Goal: Contribute content: Contribute content

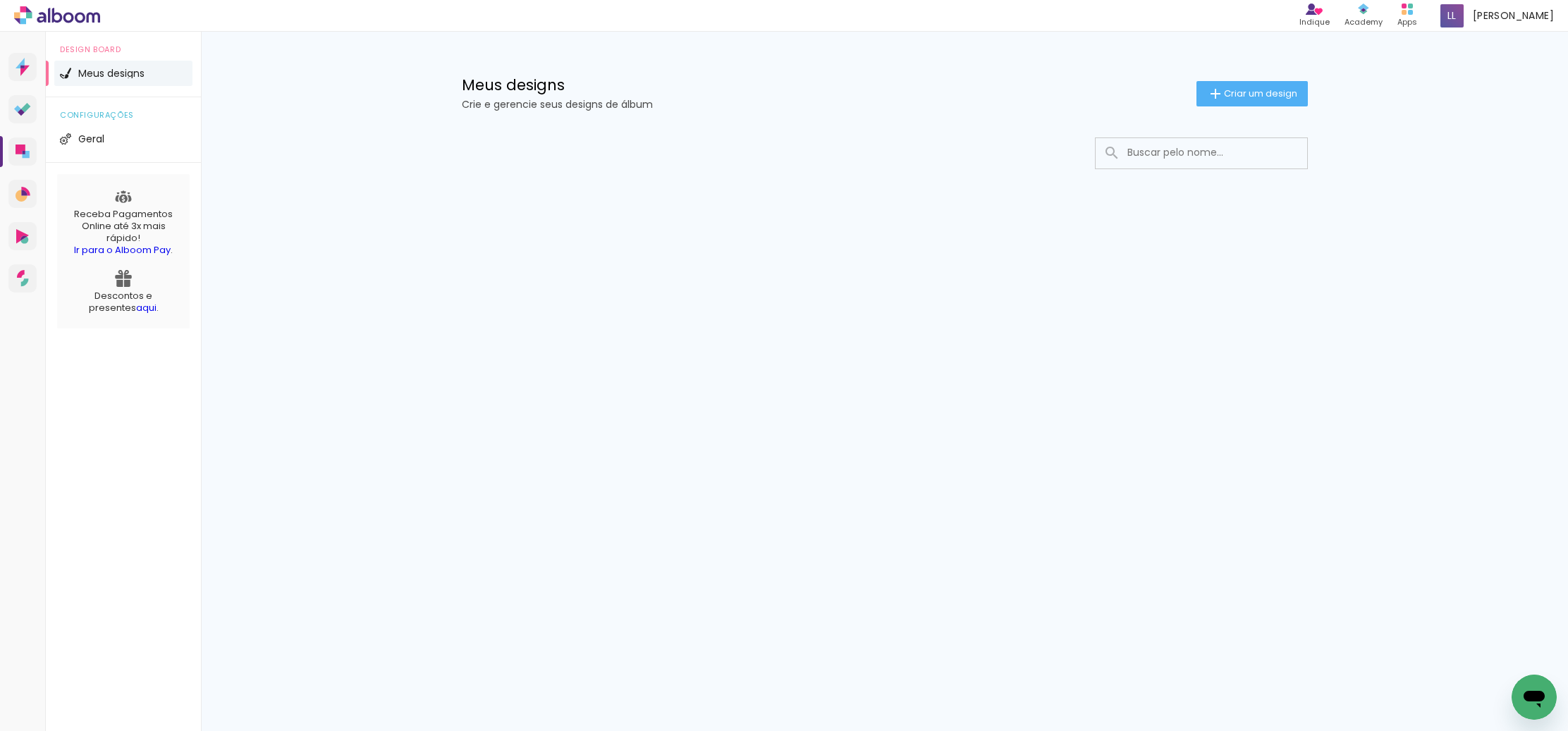
click at [23, 148] on icon at bounding box center [20, 149] width 10 height 10
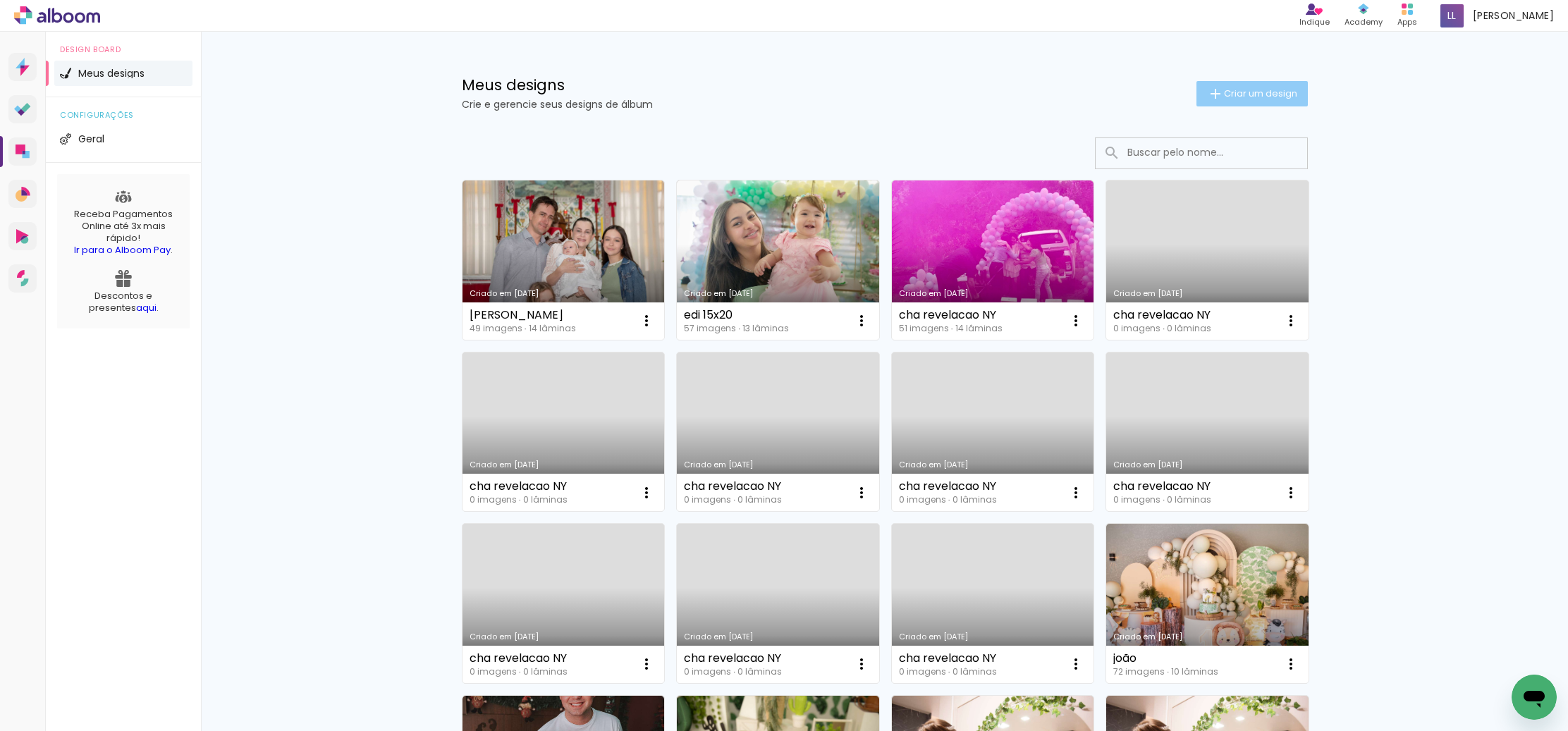
click at [1261, 92] on span "Criar um design" at bounding box center [1260, 93] width 73 height 9
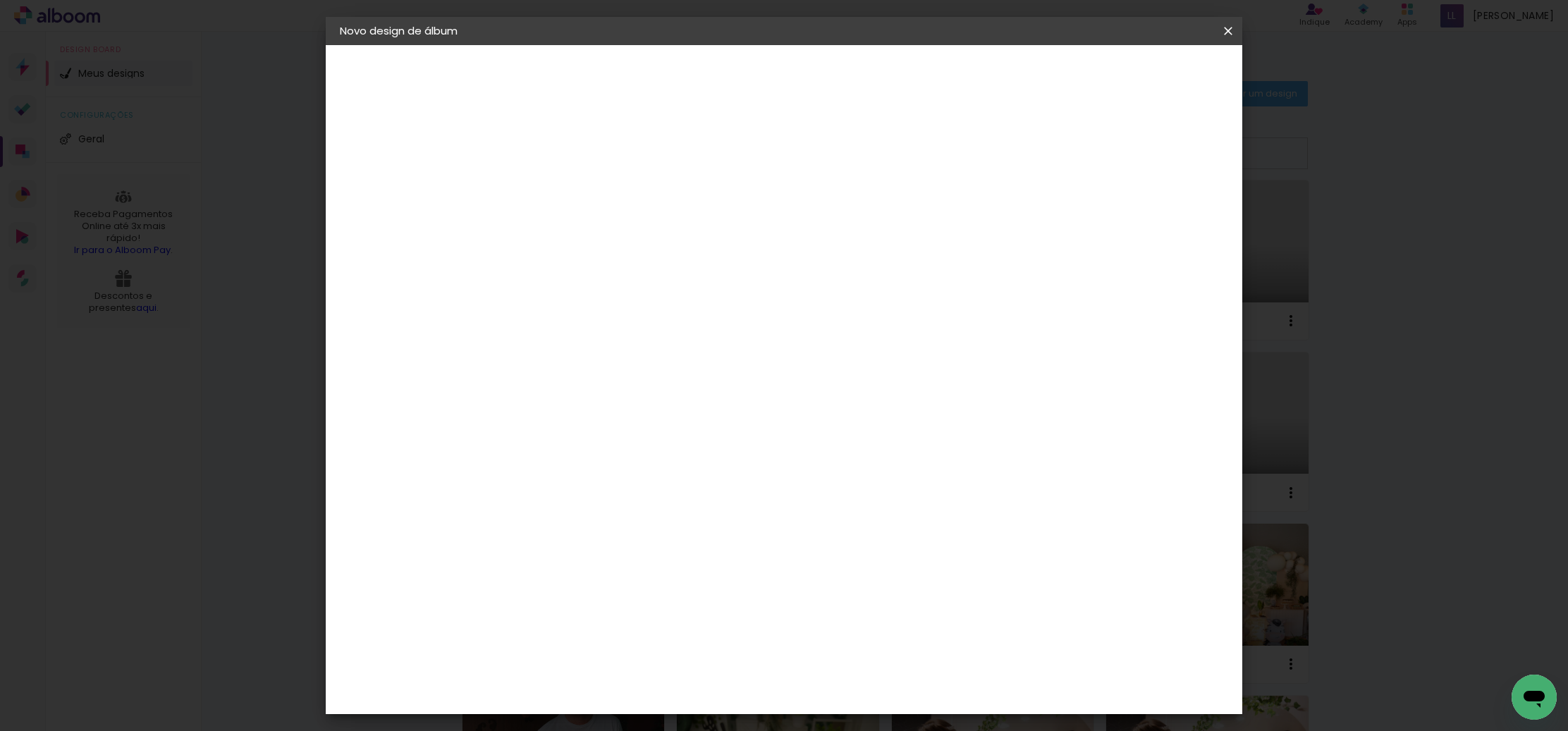
click at [570, 192] on input at bounding box center [570, 189] width 0 height 22
click at [570, 188] on input at bounding box center [570, 189] width 0 height 22
type input "20x20"
type paper-input "20x20"
drag, startPoint x: 1195, startPoint y: 67, endPoint x: 1157, endPoint y: 83, distance: 41.2
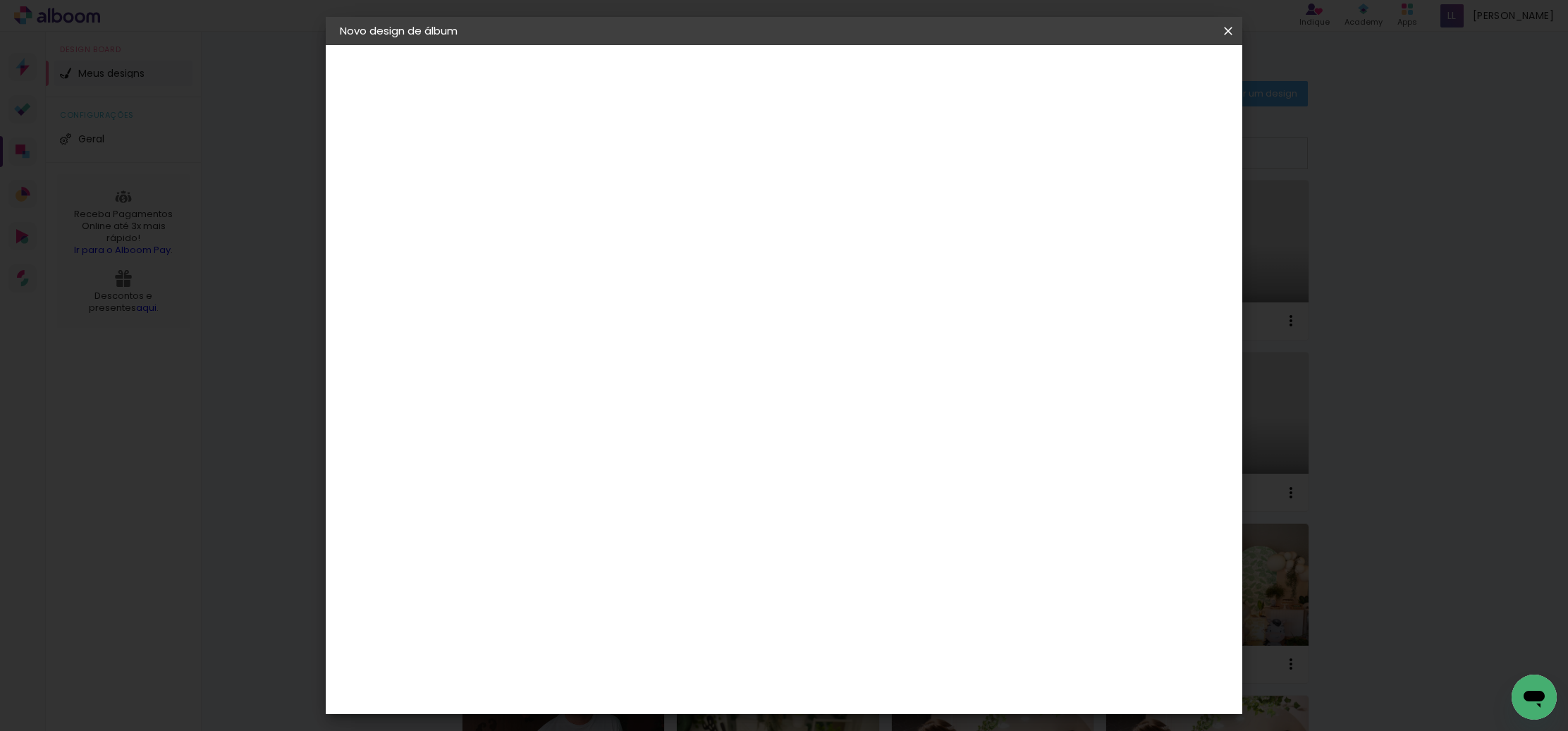
click at [715, 66] on paper-button "Avançar" at bounding box center [680, 75] width 69 height 24
click at [0, 0] on slot "Tamanho Livre" at bounding box center [0, 0] width 0 height 0
click at [0, 0] on slot "Avançar" at bounding box center [0, 0] width 0 height 0
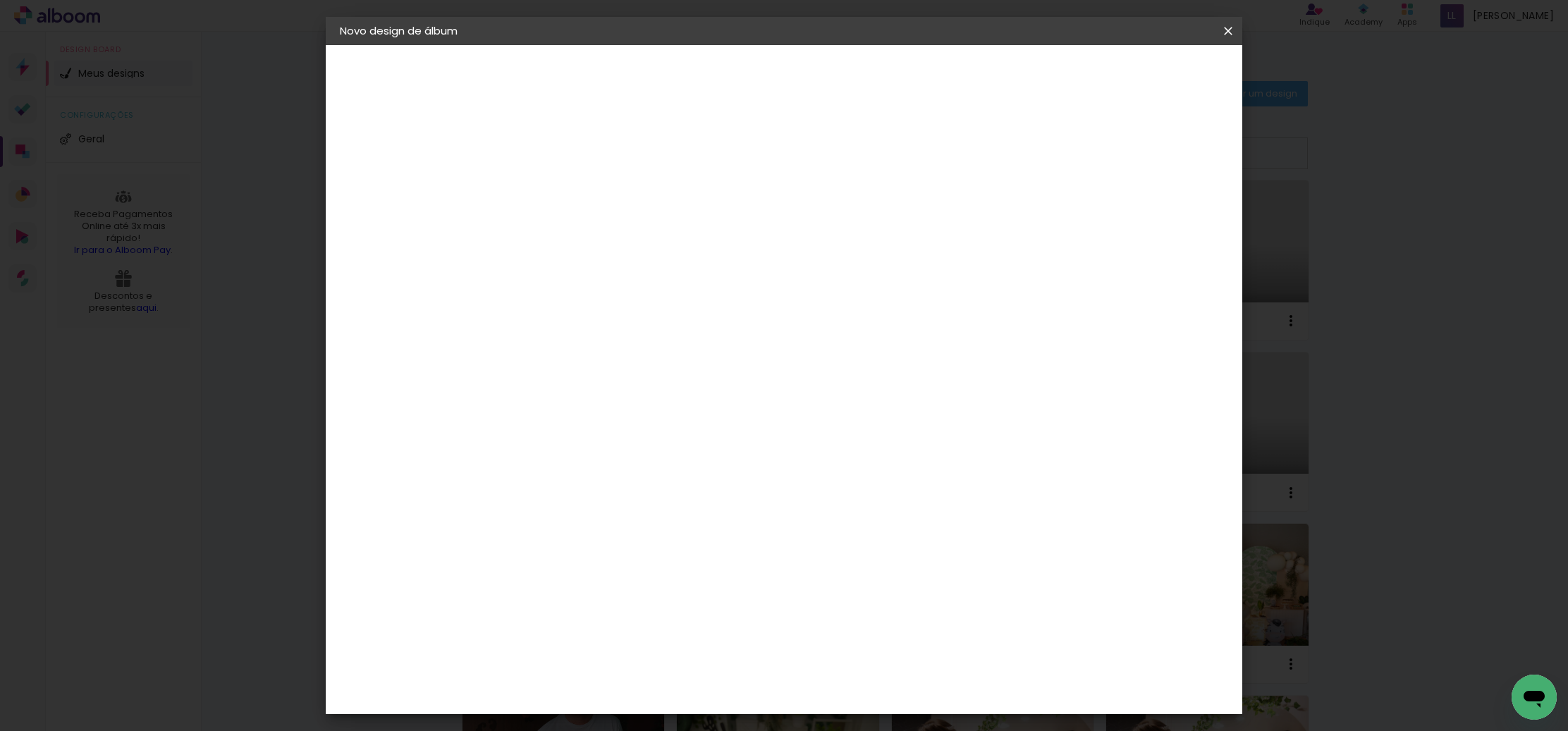
click at [1080, 163] on div at bounding box center [1074, 161] width 12 height 12
type paper-checkbox "on"
click at [0, 0] on slot "Voltar" at bounding box center [0, 0] width 0 height 0
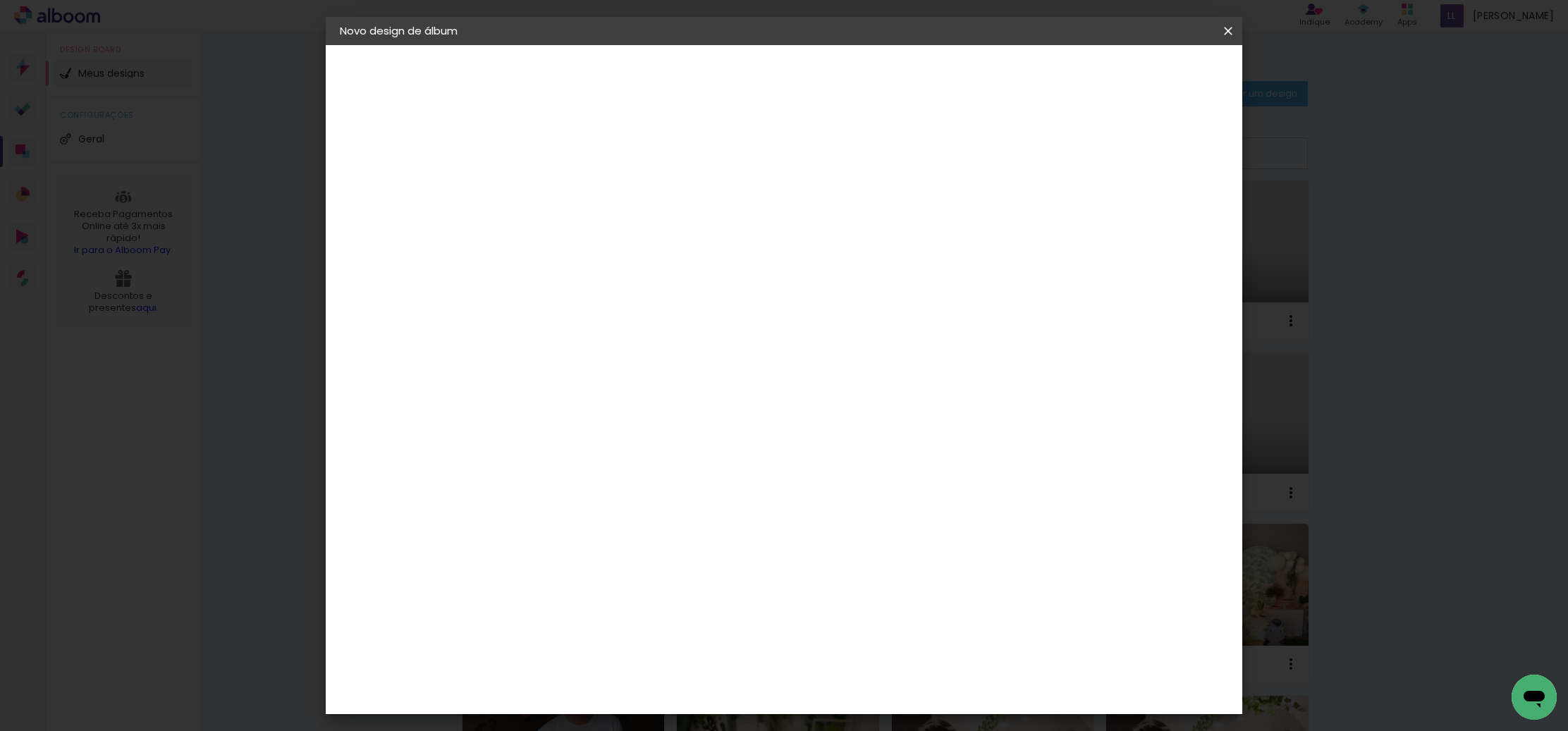
click at [594, 501] on div "Grafis" at bounding box center [578, 506] width 33 height 11
click at [0, 0] on slot "Avançar" at bounding box center [0, 0] width 0 height 0
click at [642, 237] on iron-icon at bounding box center [634, 245] width 17 height 17
click at [834, 264] on paper-item "Compacta" at bounding box center [875, 262] width 282 height 28
type input "Compacta"
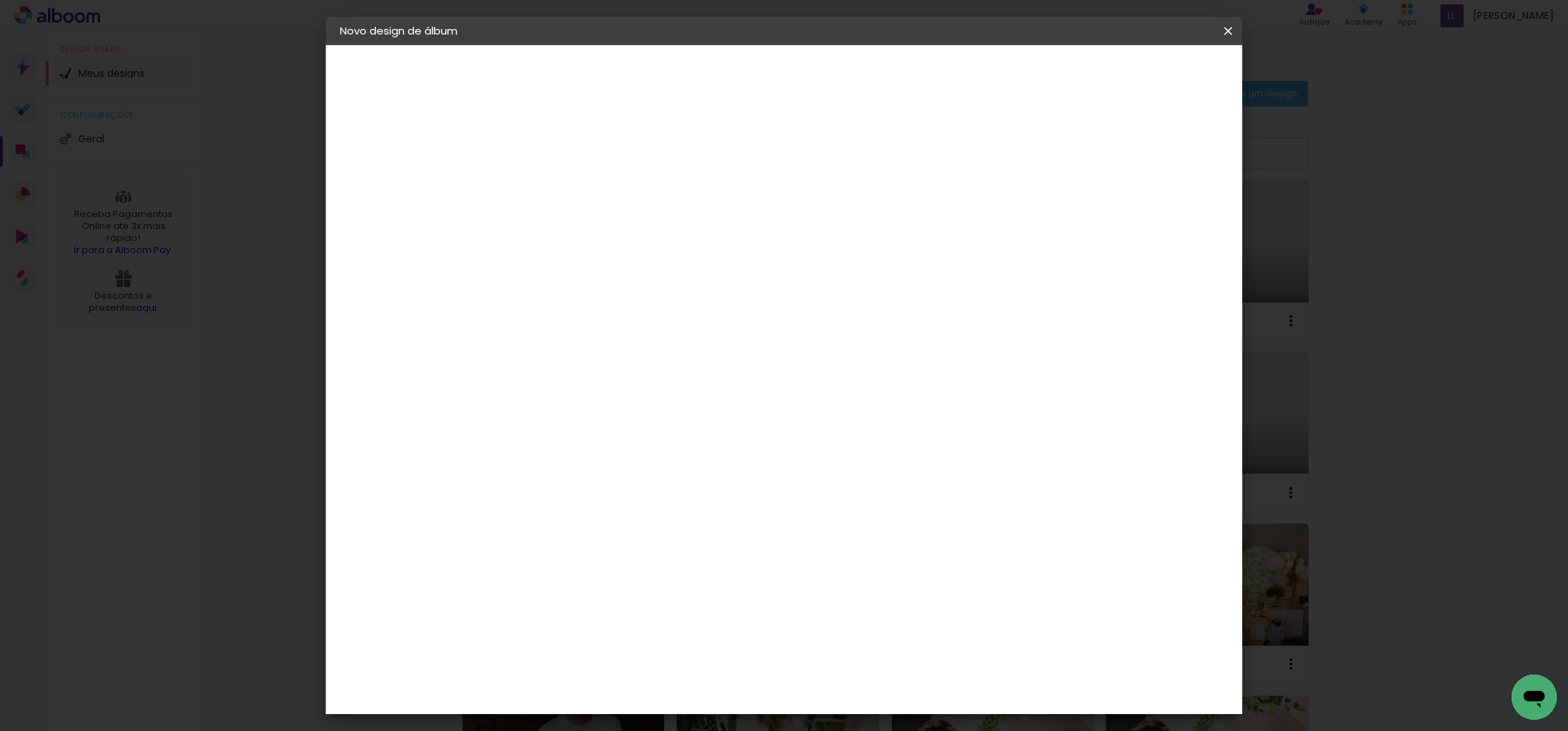
click at [666, 335] on span "15x20" at bounding box center [633, 345] width 66 height 38
click at [0, 0] on slot "Avançar" at bounding box center [0, 0] width 0 height 0
click at [1150, 70] on span "Iniciar design" at bounding box center [1118, 75] width 64 height 10
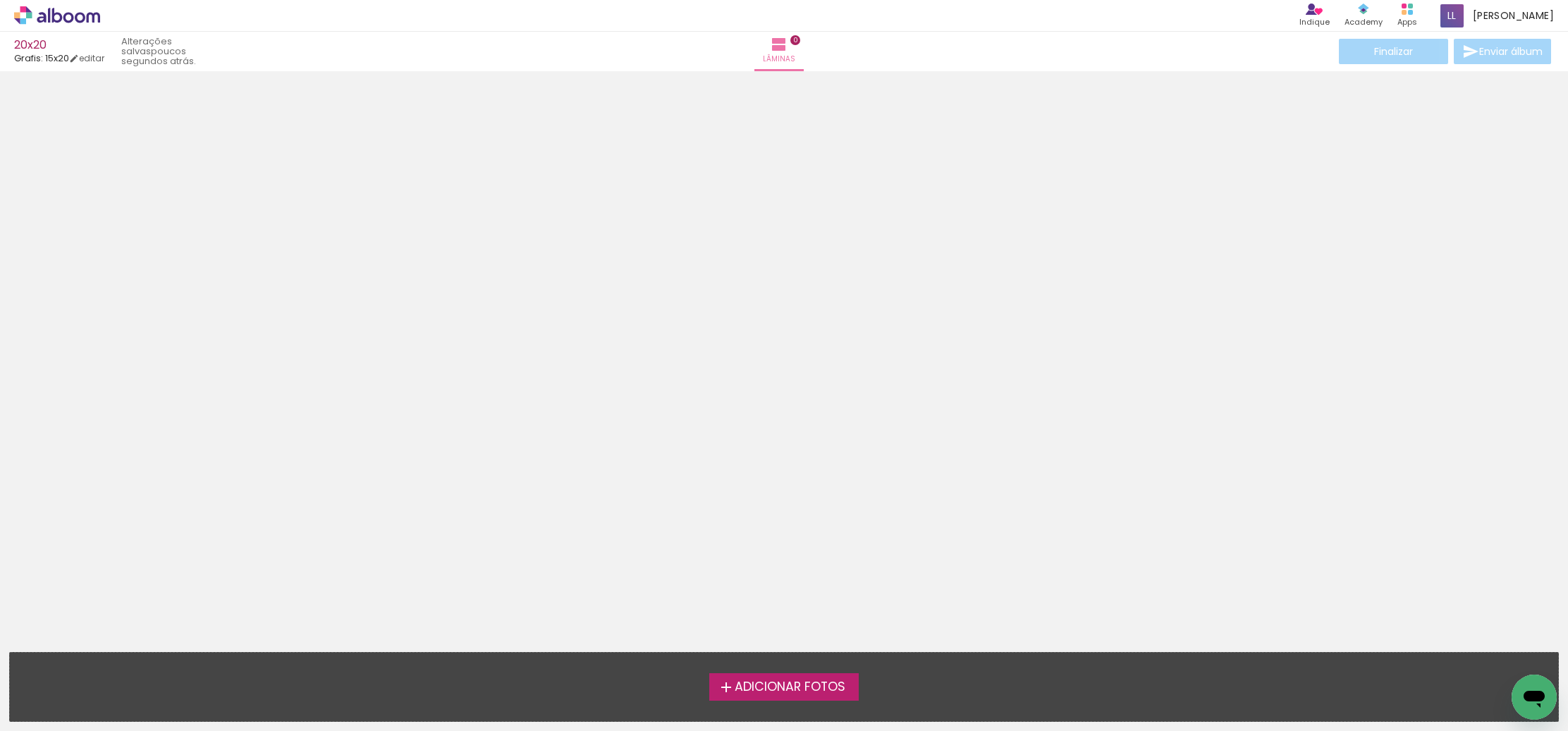
click at [770, 689] on span "Adicionar Fotos" at bounding box center [789, 687] width 111 height 12
click at [0, 0] on input "file" at bounding box center [0, 0] width 0 height 0
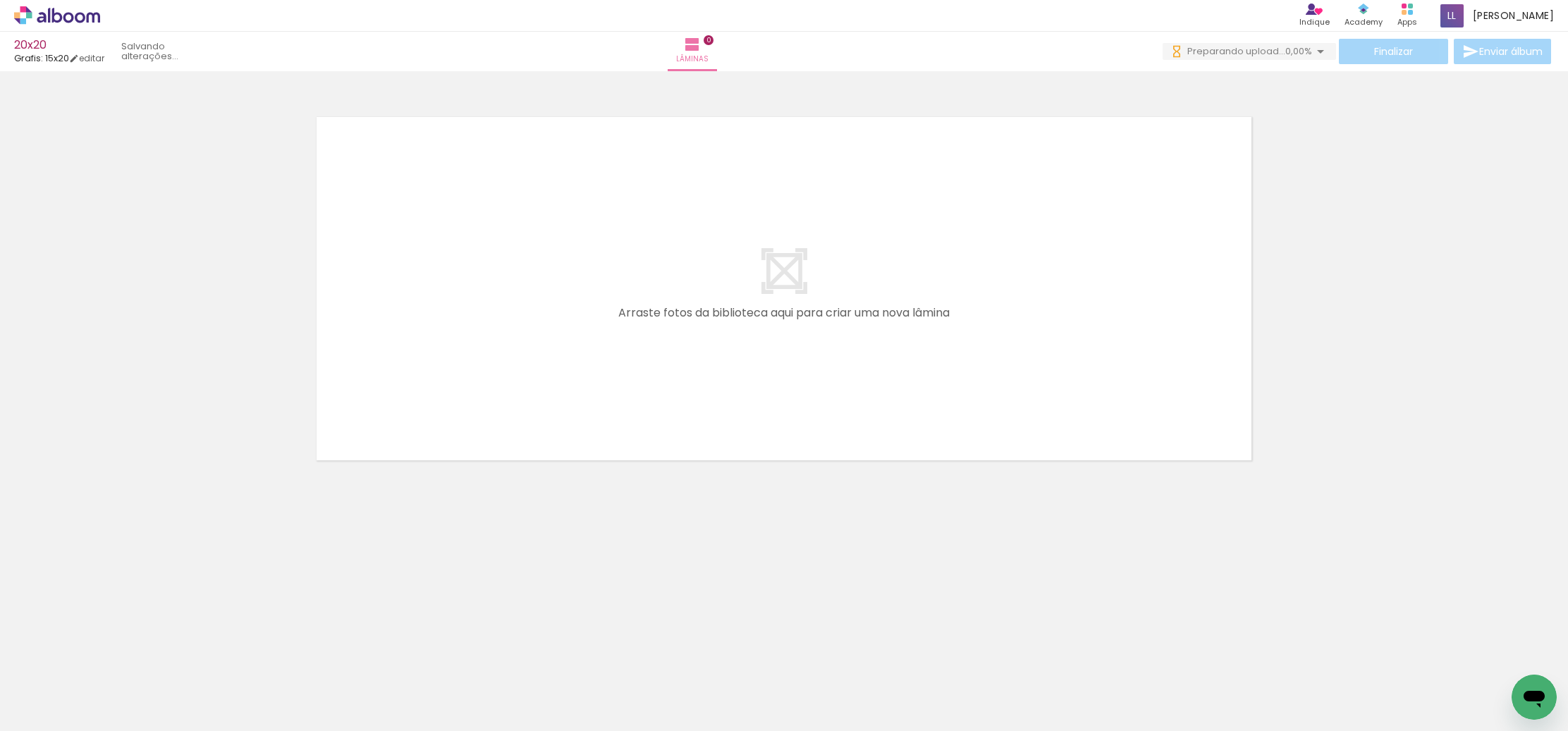
click at [164, 690] on div at bounding box center [141, 683] width 70 height 47
click at [1055, 520] on neon-animatable "Confirmar Cancelar" at bounding box center [784, 337] width 1568 height 531
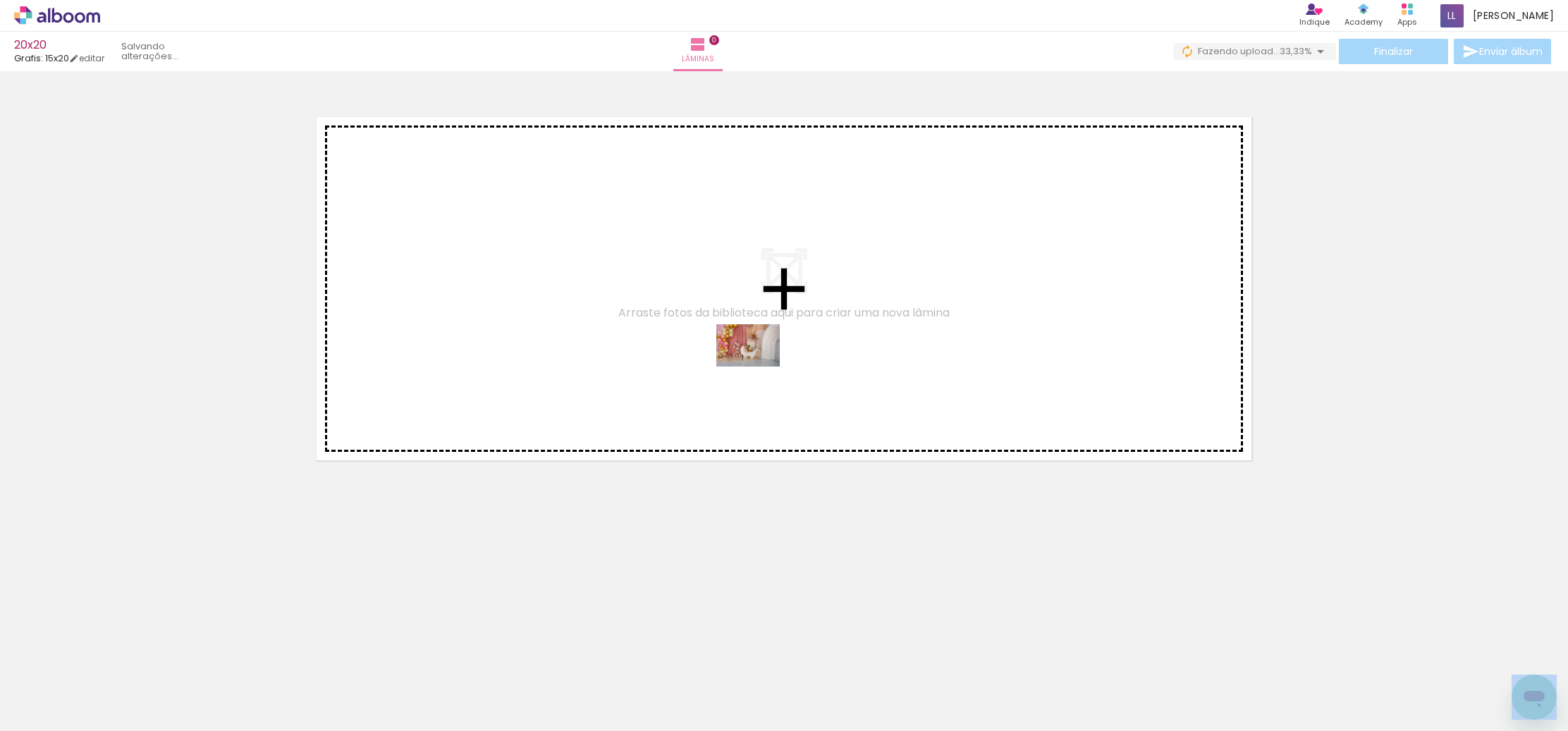
drag, startPoint x: 141, startPoint y: 682, endPoint x: 757, endPoint y: 367, distance: 691.9
click at [757, 367] on quentale-workspace at bounding box center [784, 366] width 1568 height 731
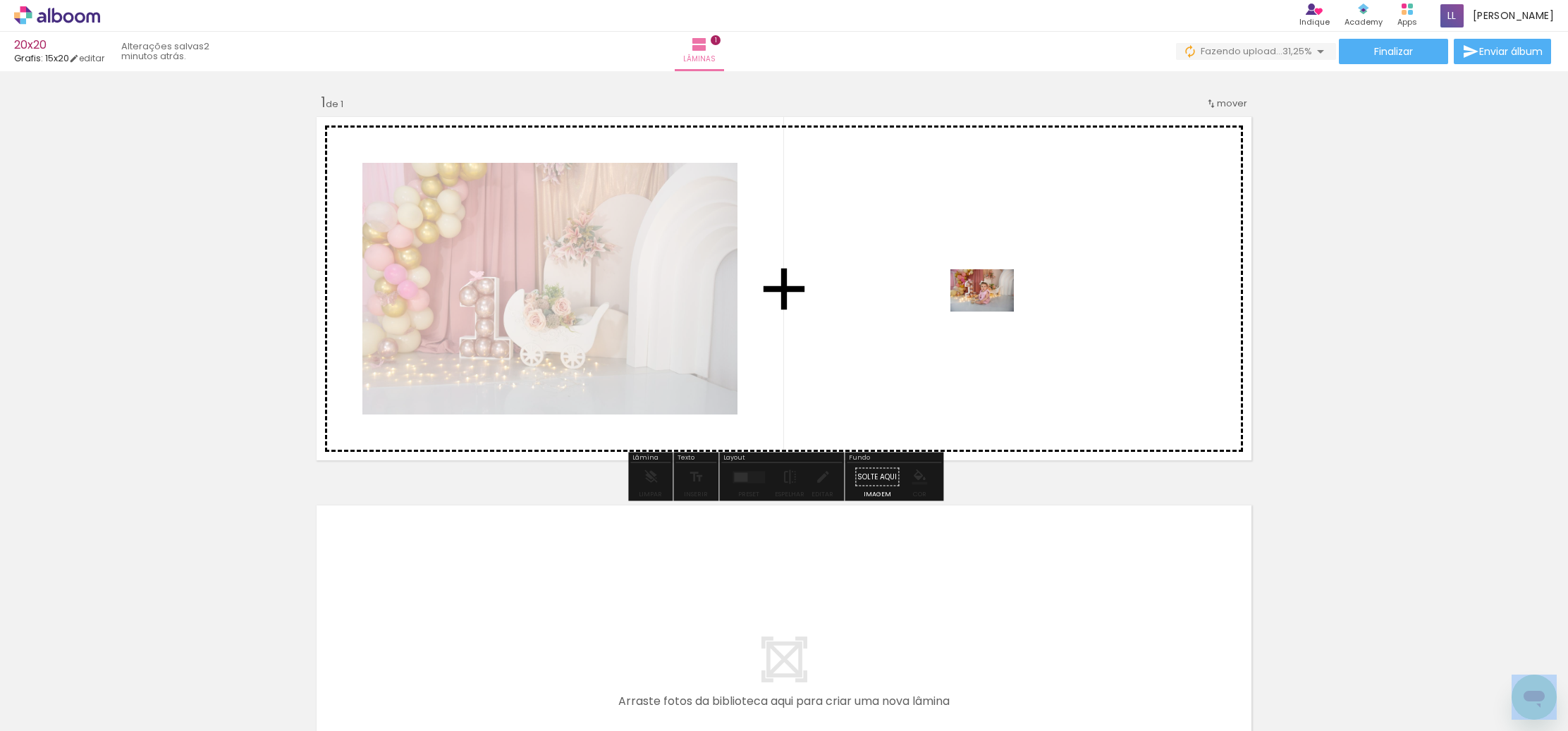
click at [992, 311] on quentale-workspace at bounding box center [784, 366] width 1568 height 731
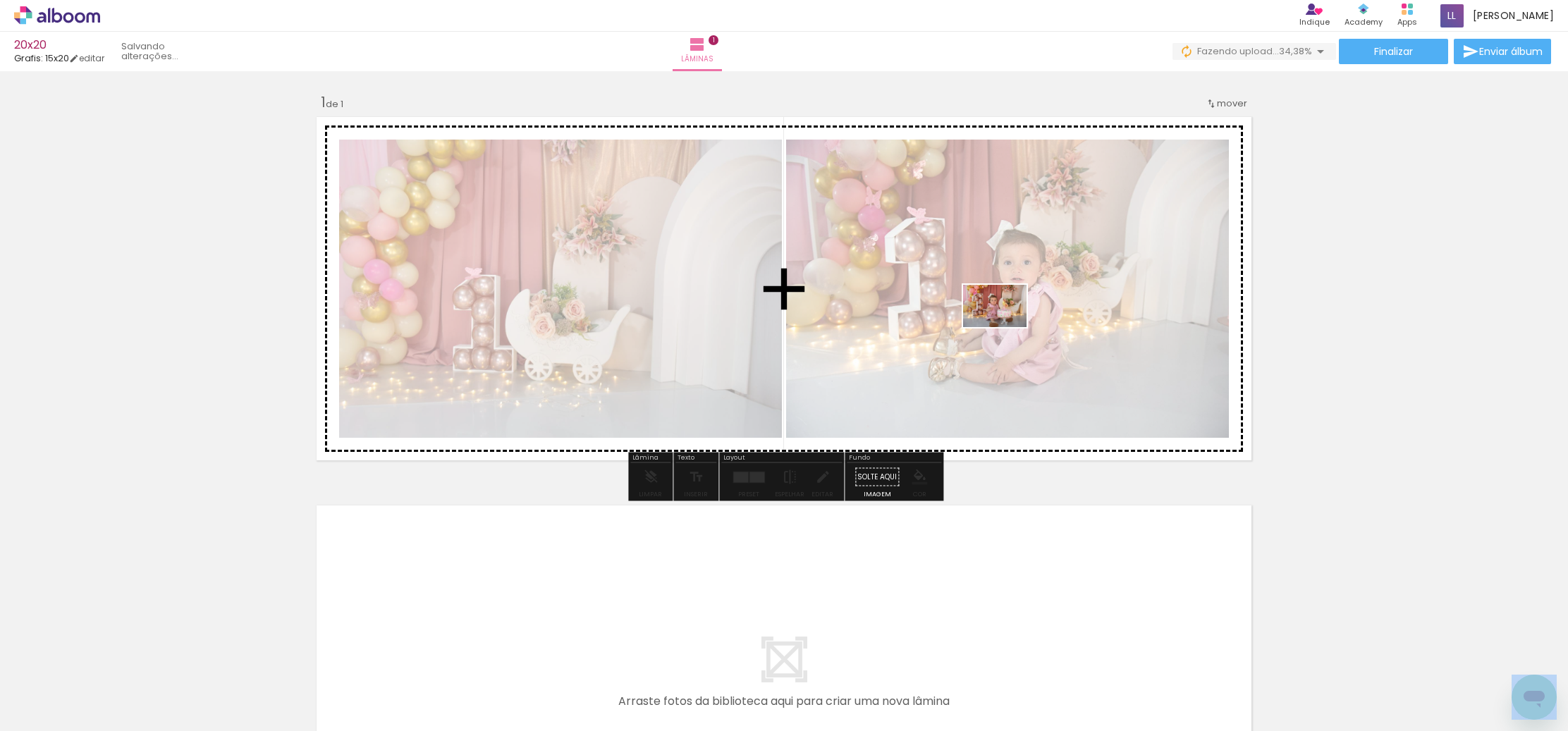
drag, startPoint x: 1017, startPoint y: 696, endPoint x: 1004, endPoint y: 328, distance: 368.2
click at [1004, 328] on quentale-workspace at bounding box center [784, 366] width 1568 height 731
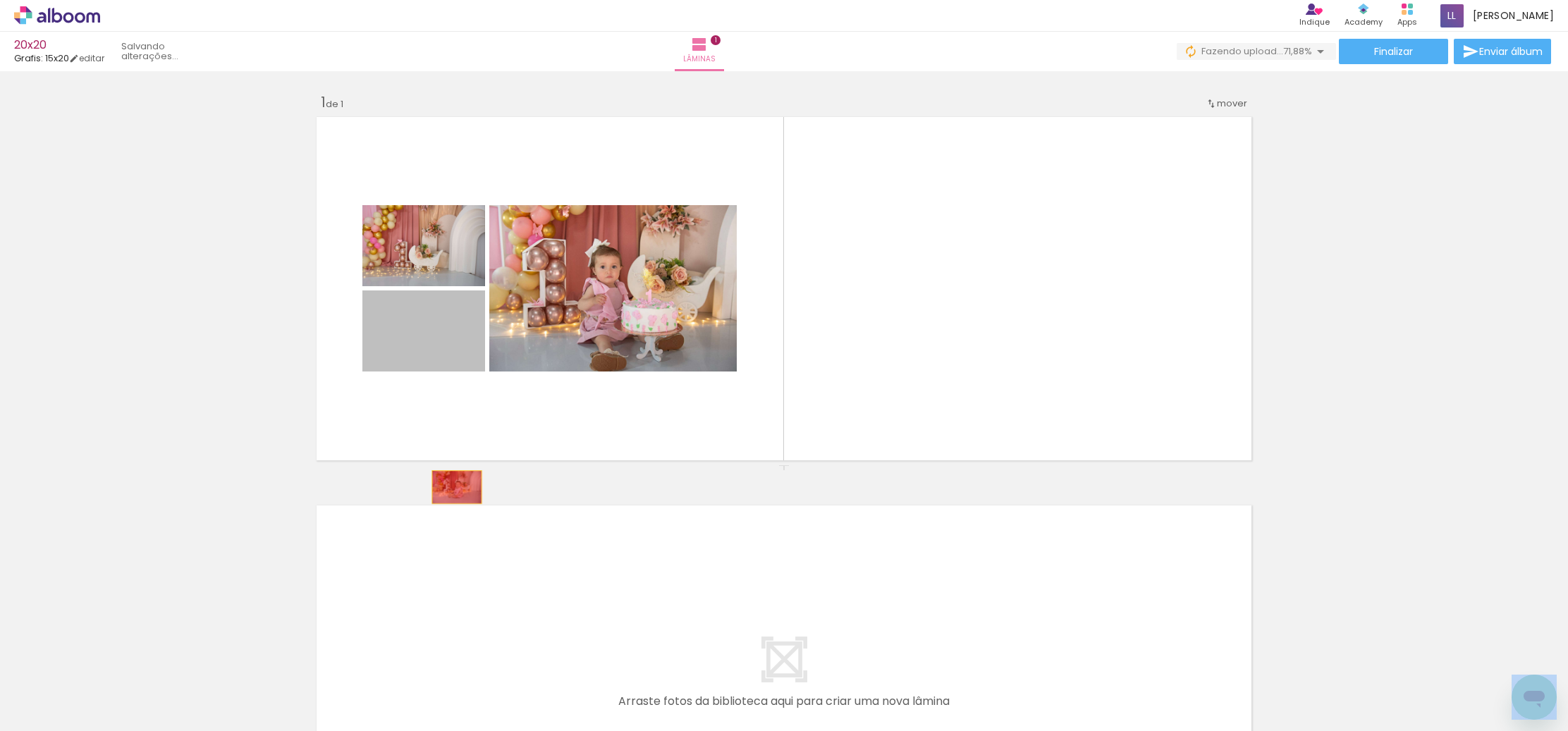
drag, startPoint x: 435, startPoint y: 329, endPoint x: 457, endPoint y: 487, distance: 159.5
click at [457, 487] on div "Inserir lâmina 1 de 1" at bounding box center [784, 465] width 1568 height 778
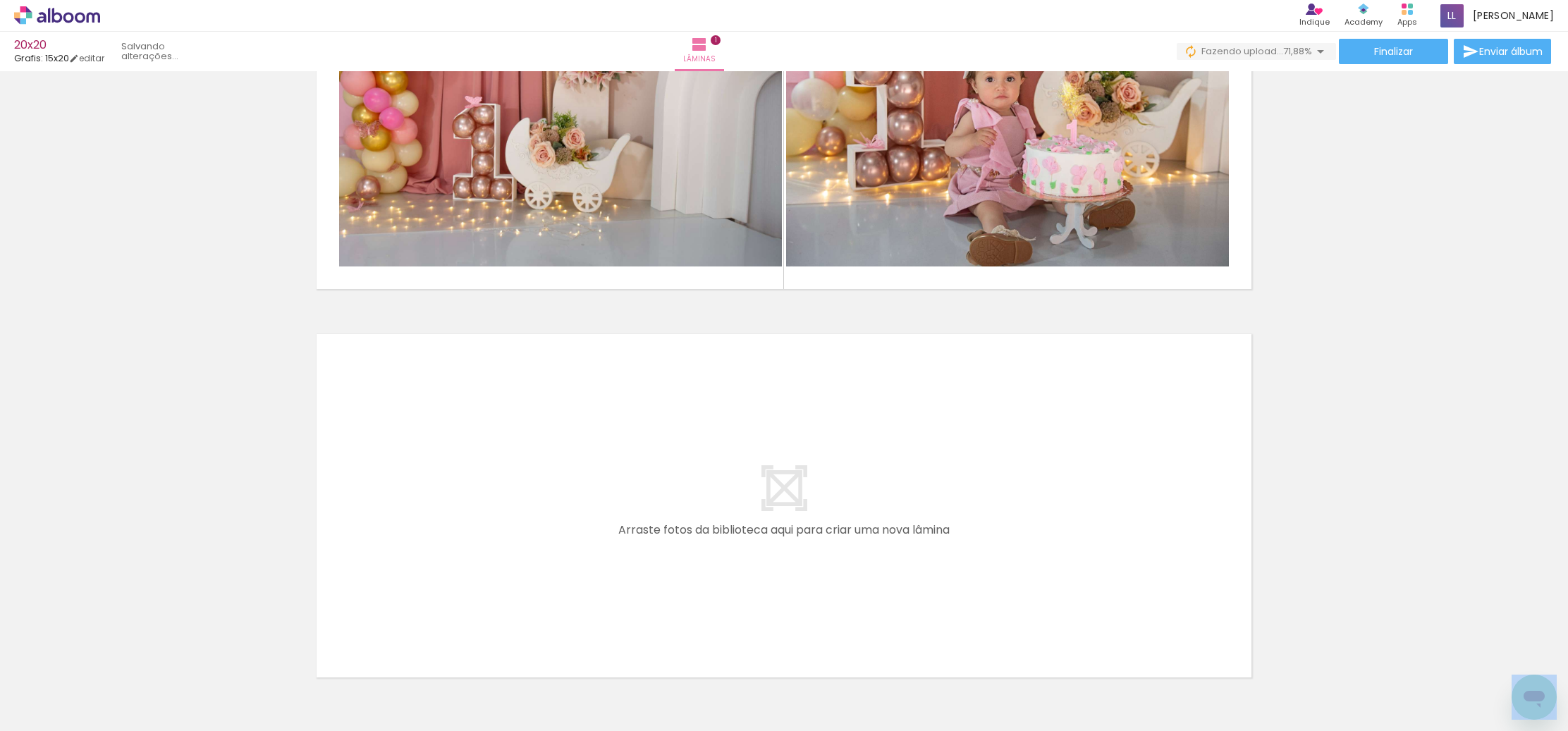
scroll to position [0, 9]
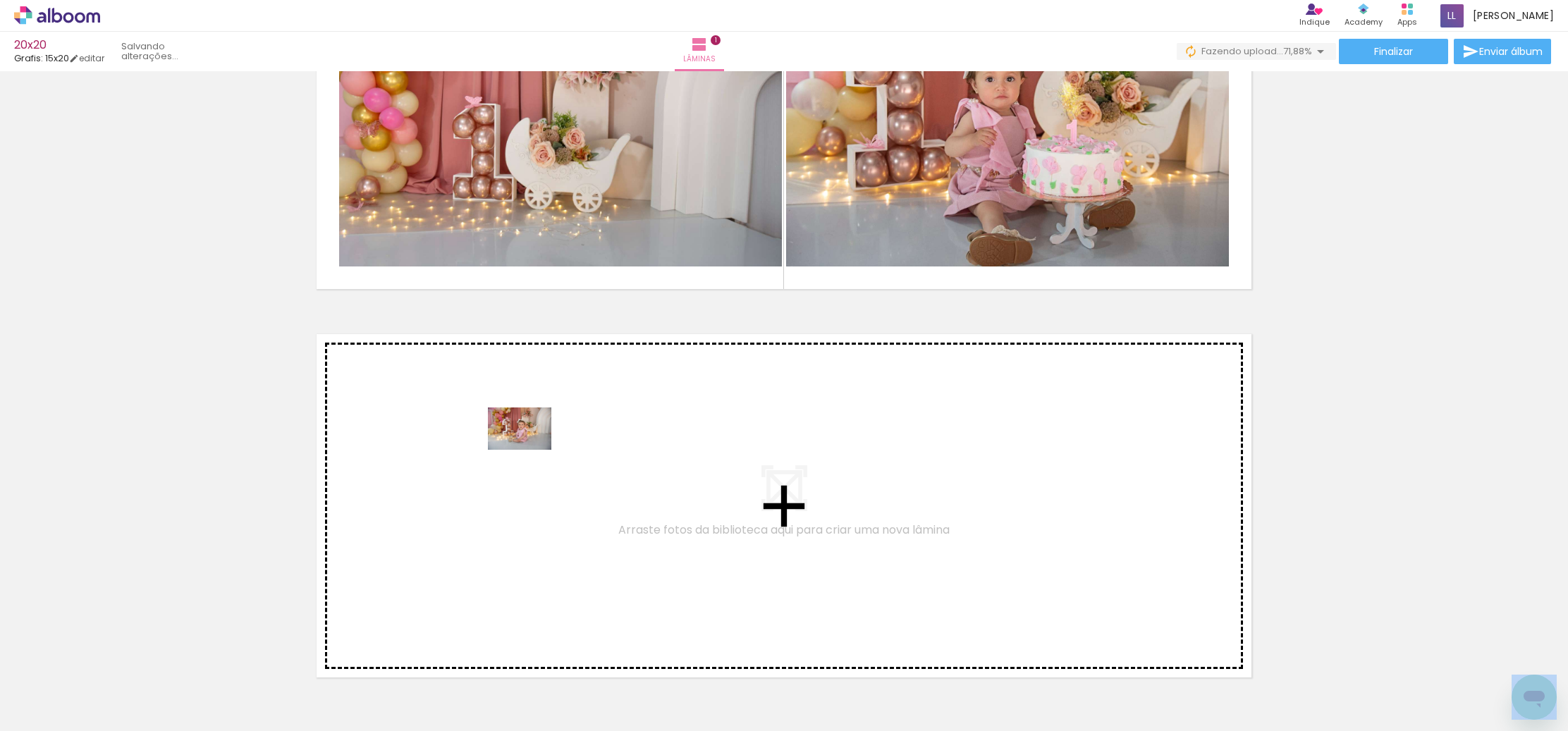
click at [529, 451] on quentale-workspace at bounding box center [784, 366] width 1568 height 731
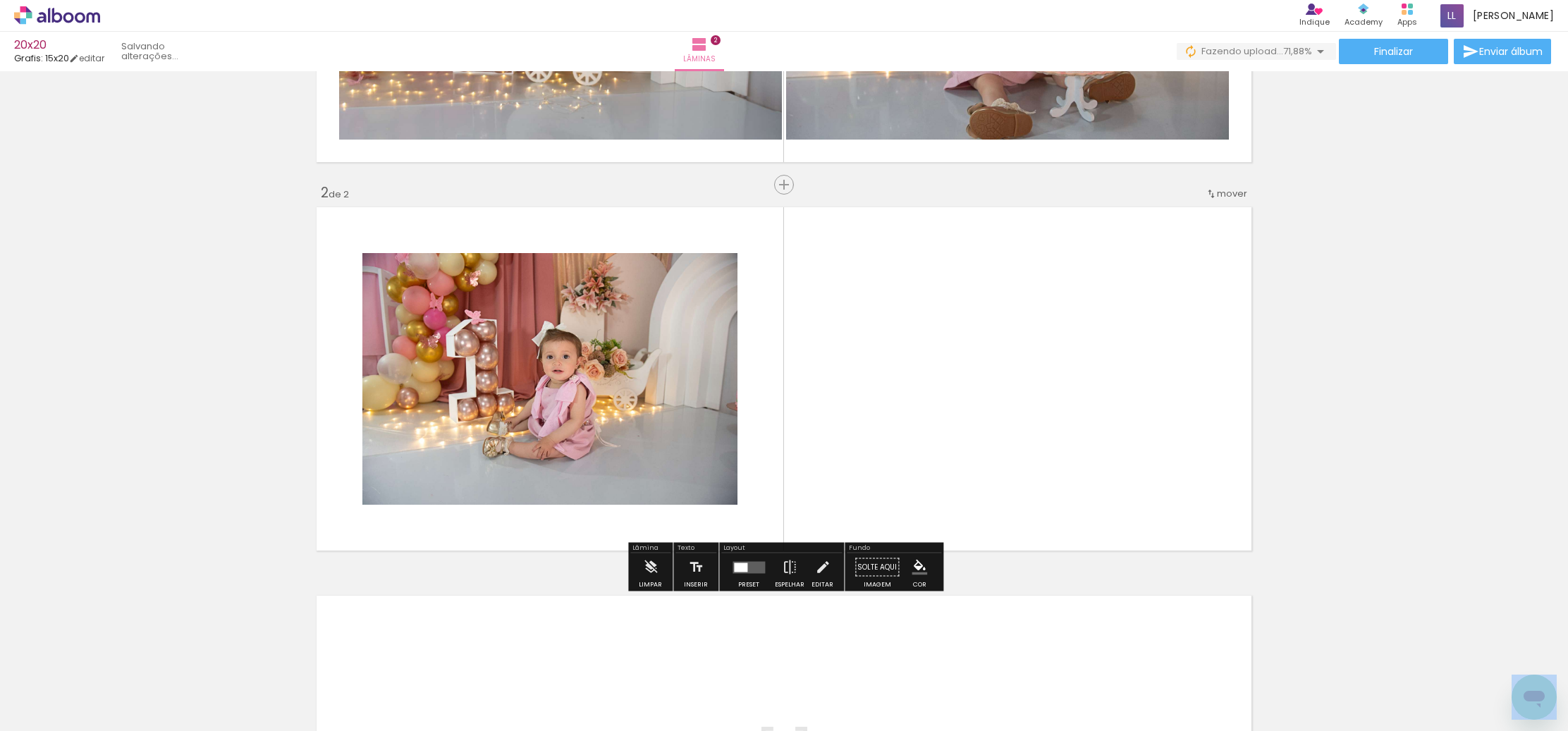
scroll to position [320, 0]
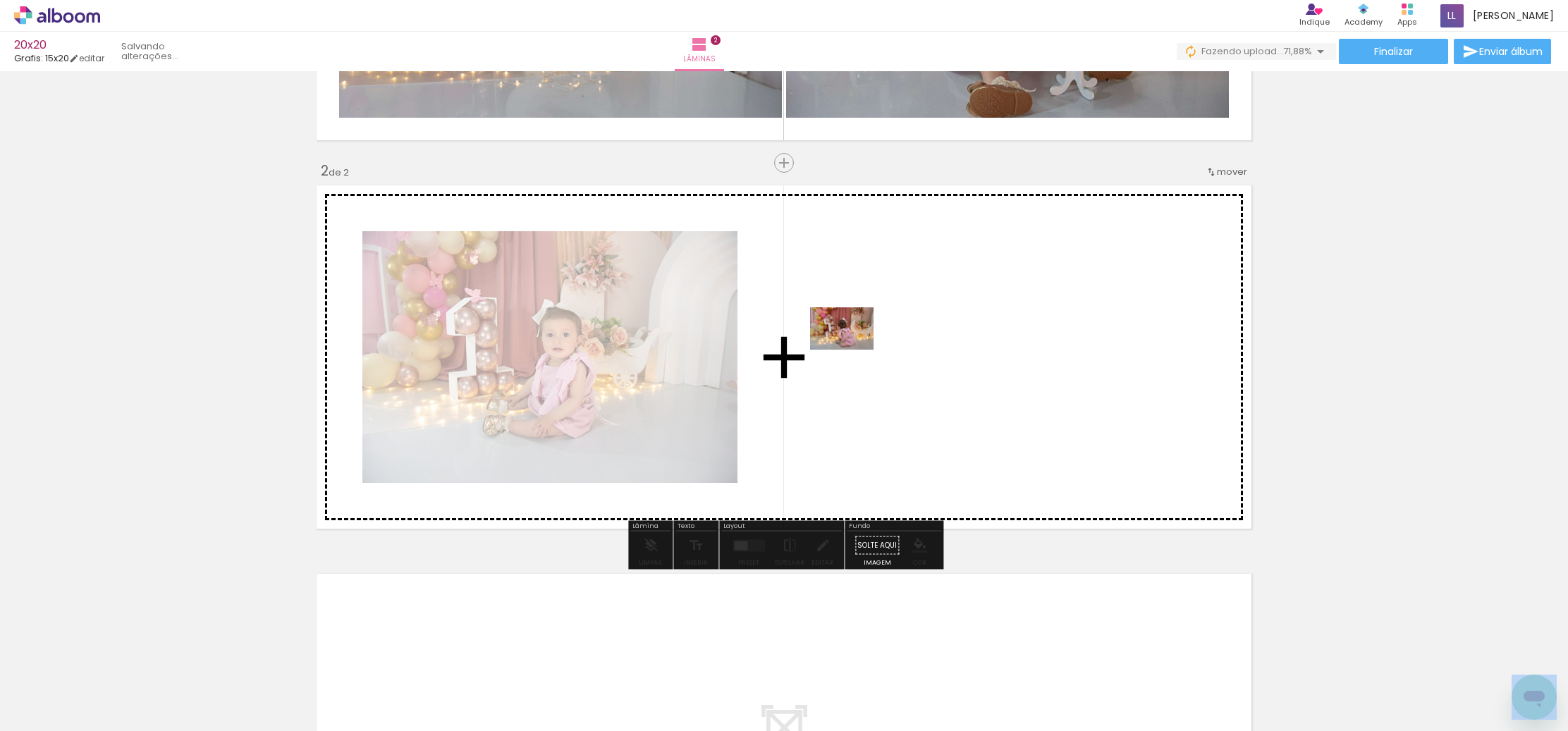
click at [852, 350] on quentale-workspace at bounding box center [784, 366] width 1568 height 731
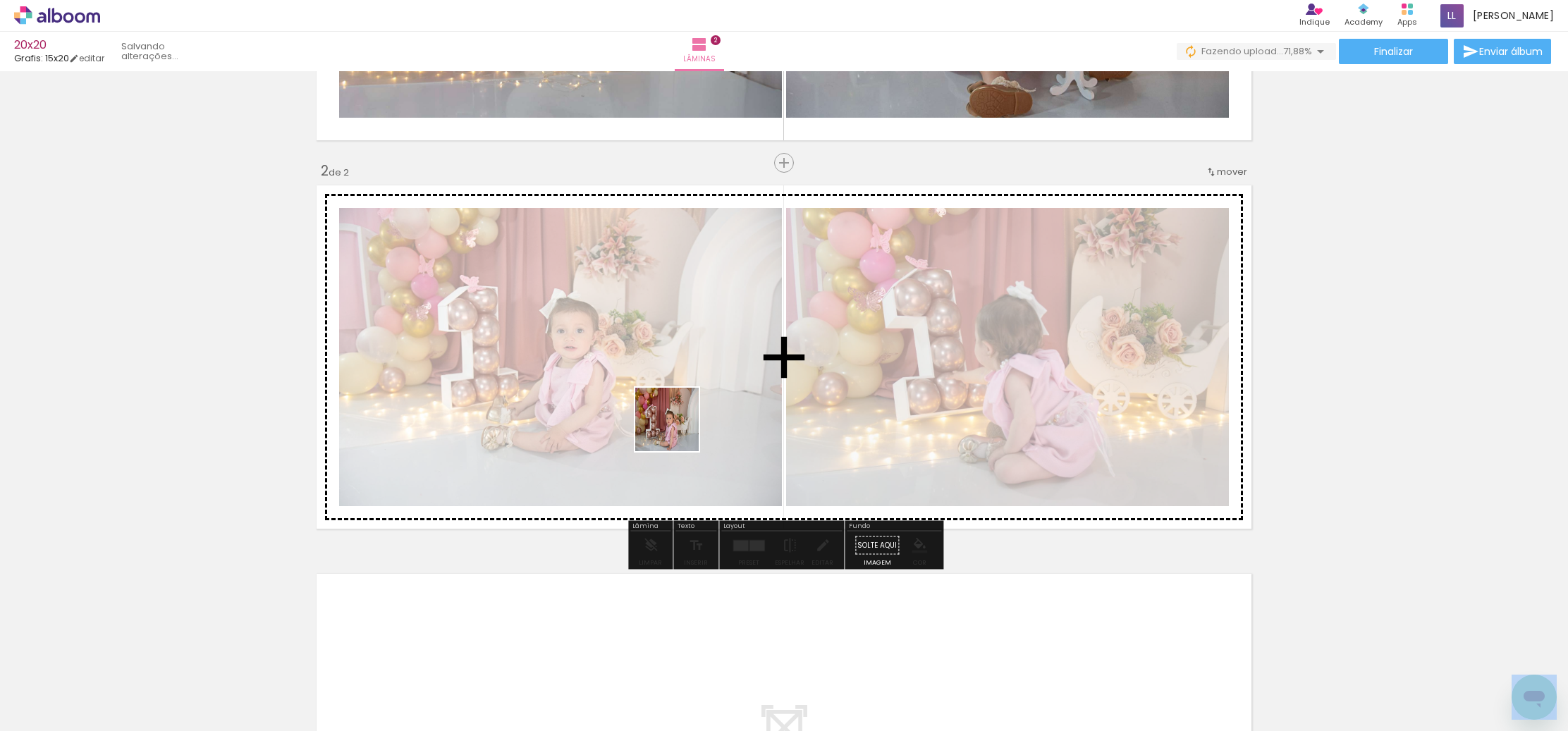
drag, startPoint x: 610, startPoint y: 688, endPoint x: 710, endPoint y: 501, distance: 212.1
click at [679, 364] on quentale-workspace at bounding box center [784, 366] width 1568 height 731
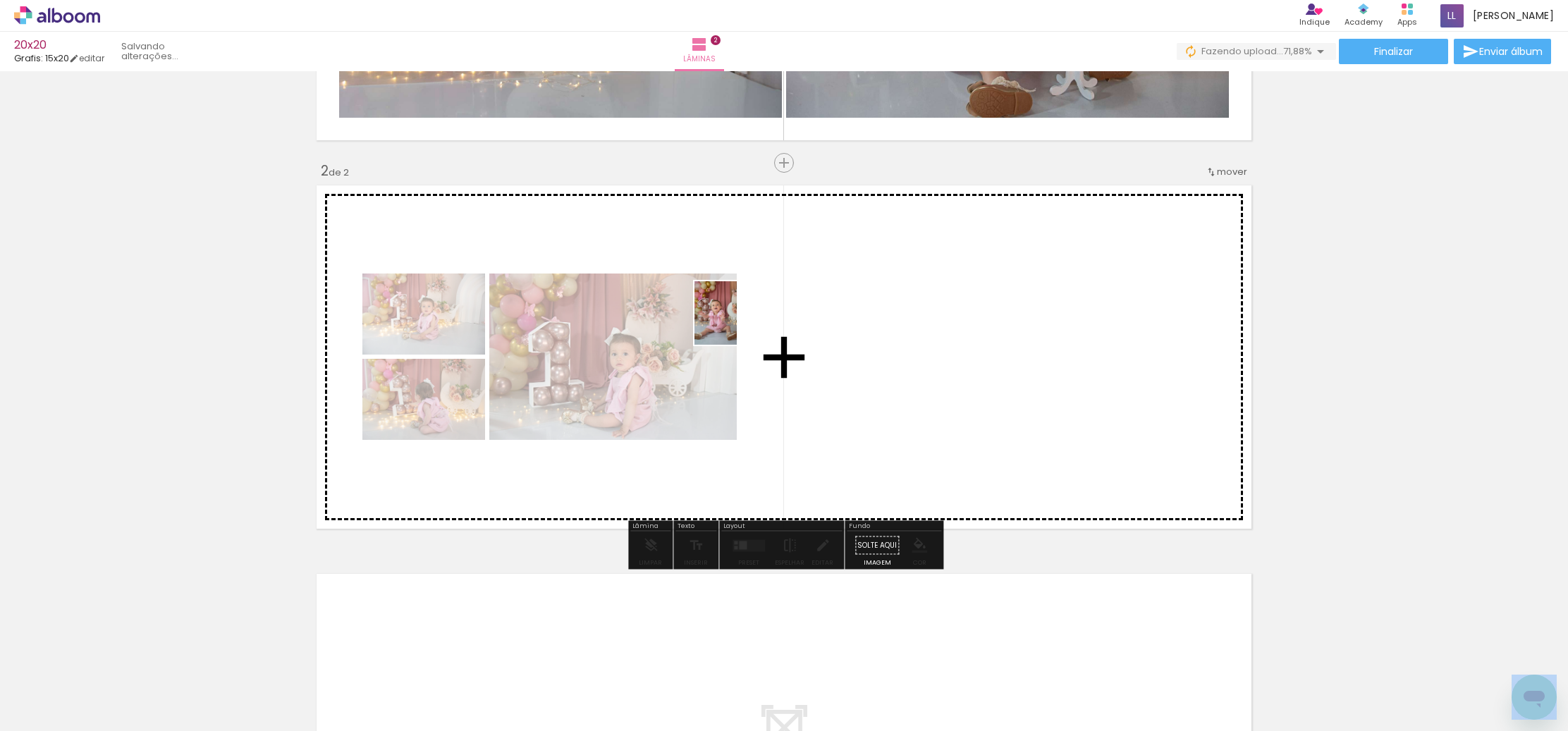
drag, startPoint x: 689, startPoint y: 696, endPoint x: 770, endPoint y: 677, distance: 83.2
click at [737, 328] on quentale-workspace at bounding box center [784, 366] width 1568 height 731
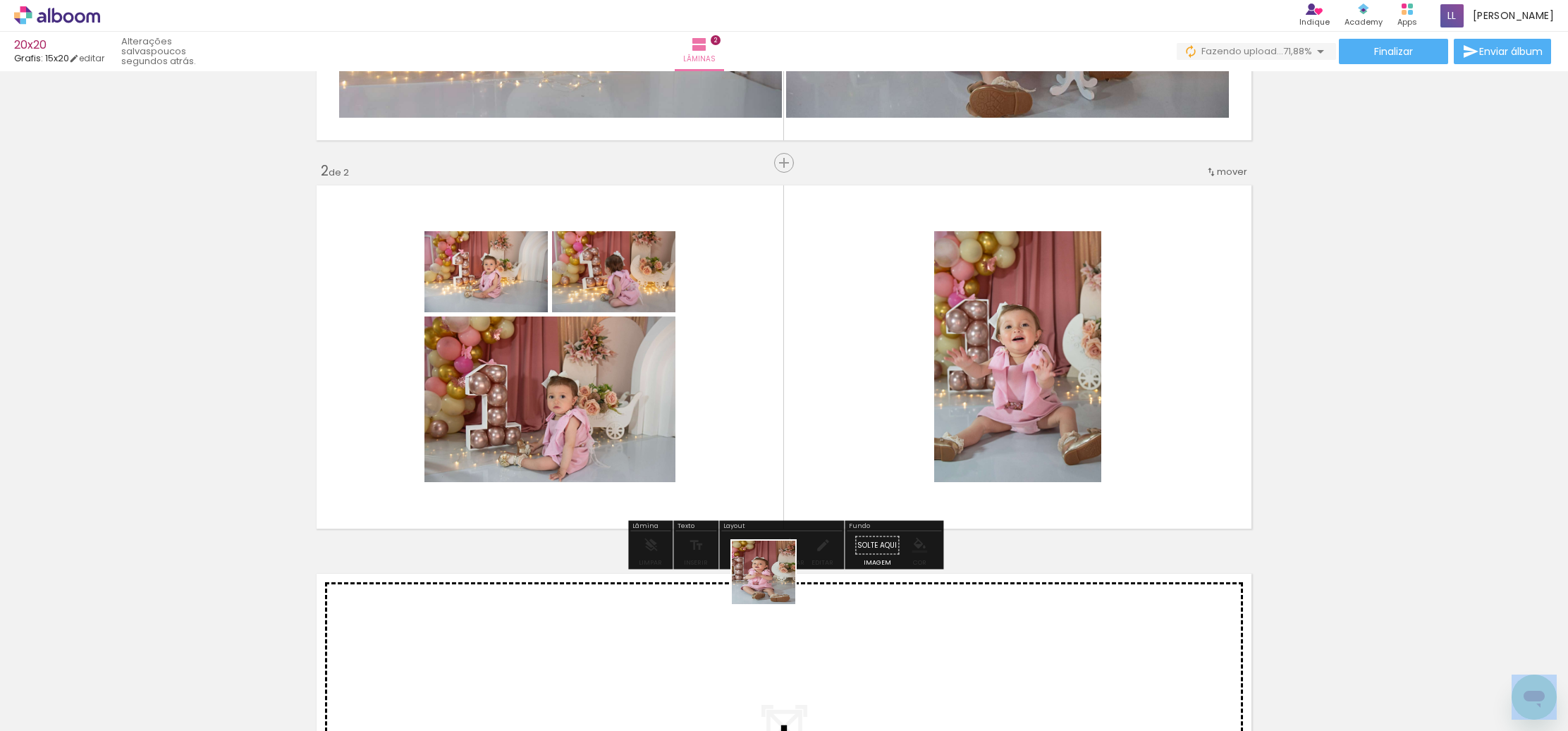
click at [778, 414] on quentale-workspace at bounding box center [784, 366] width 1568 height 731
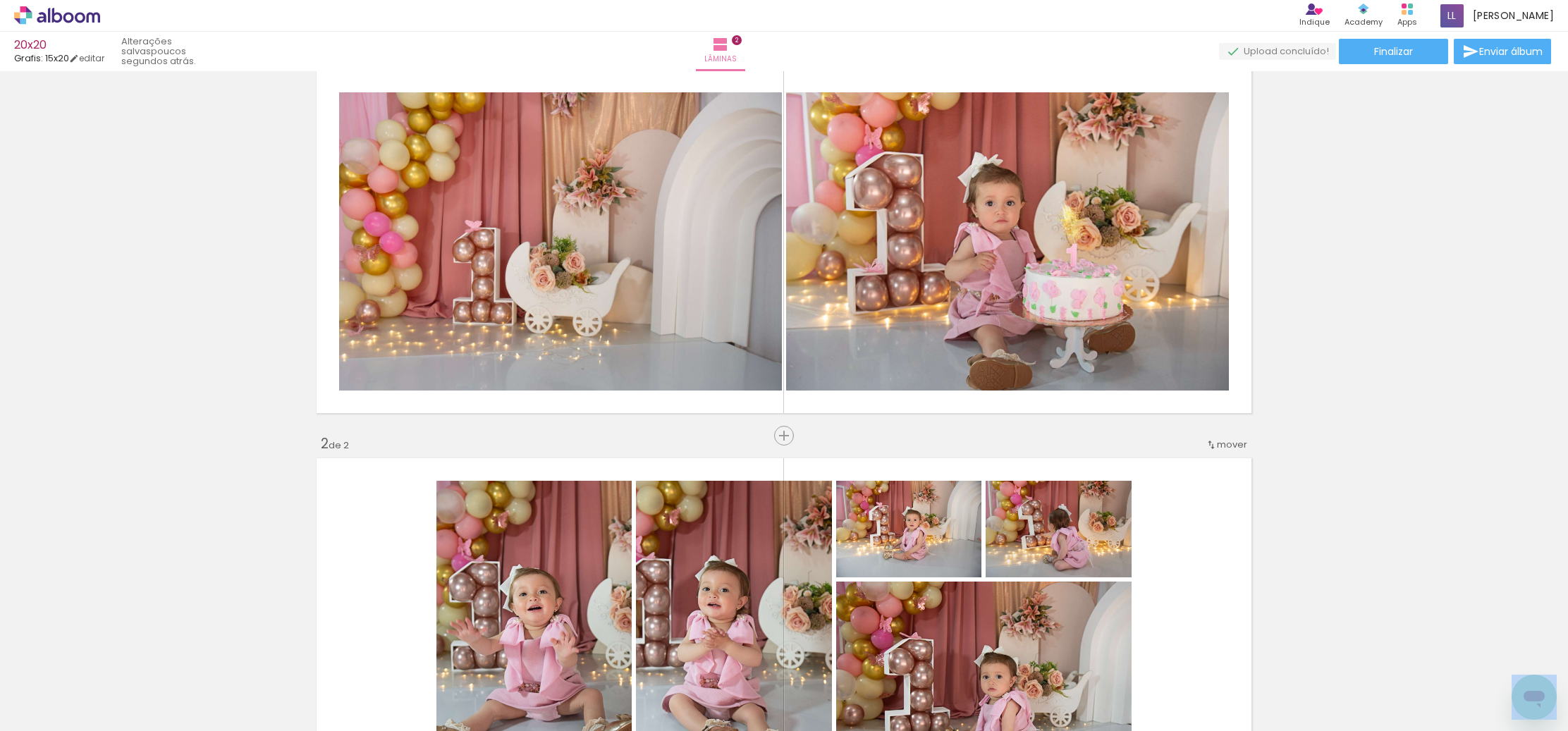
scroll to position [3, 0]
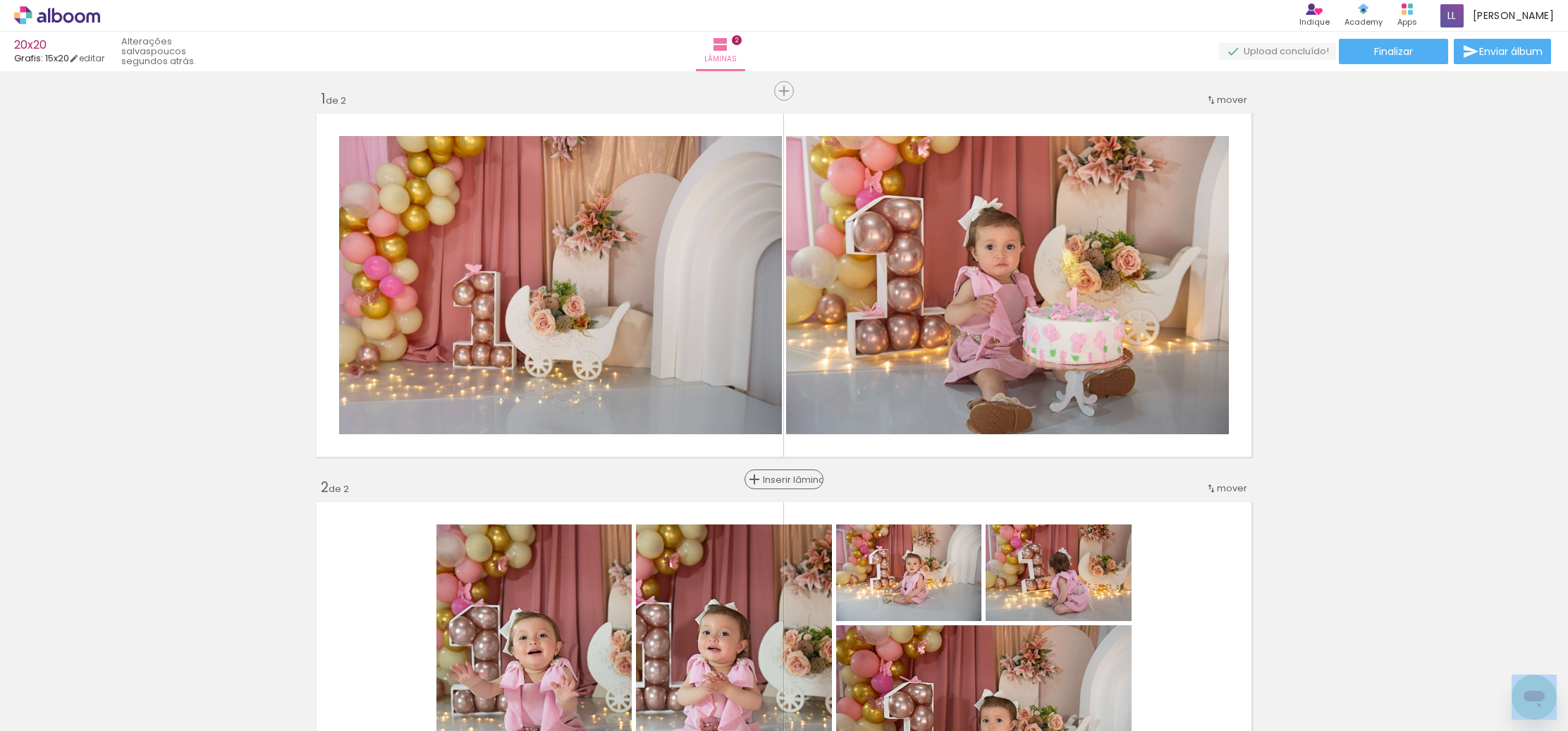
drag, startPoint x: 784, startPoint y: 477, endPoint x: 784, endPoint y: 487, distance: 10.0
click at [783, 477] on span "Inserir lâmina" at bounding box center [789, 479] width 55 height 9
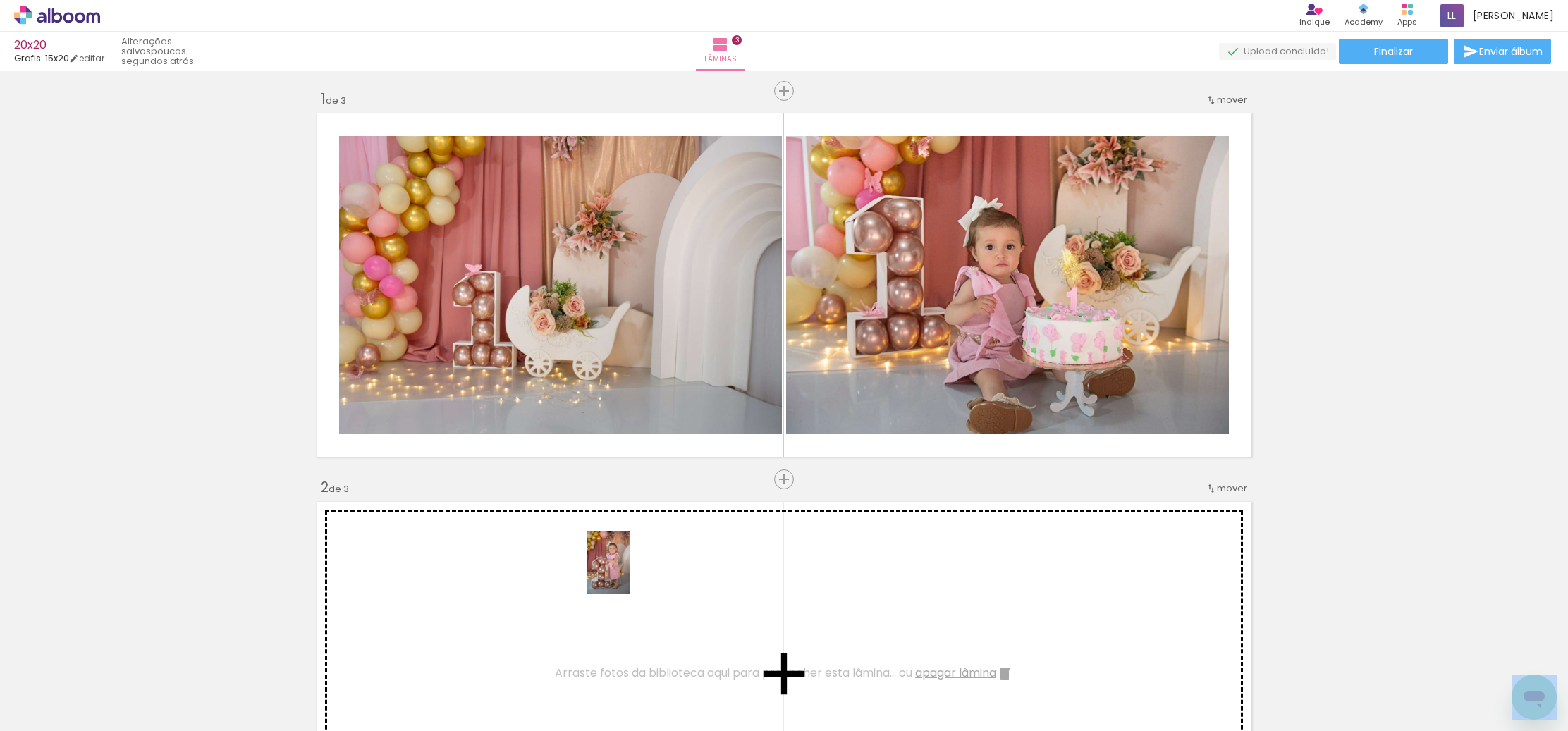
drag, startPoint x: 841, startPoint y: 692, endPoint x: 672, endPoint y: 582, distance: 201.6
click at [629, 573] on quentale-workspace at bounding box center [784, 366] width 1568 height 731
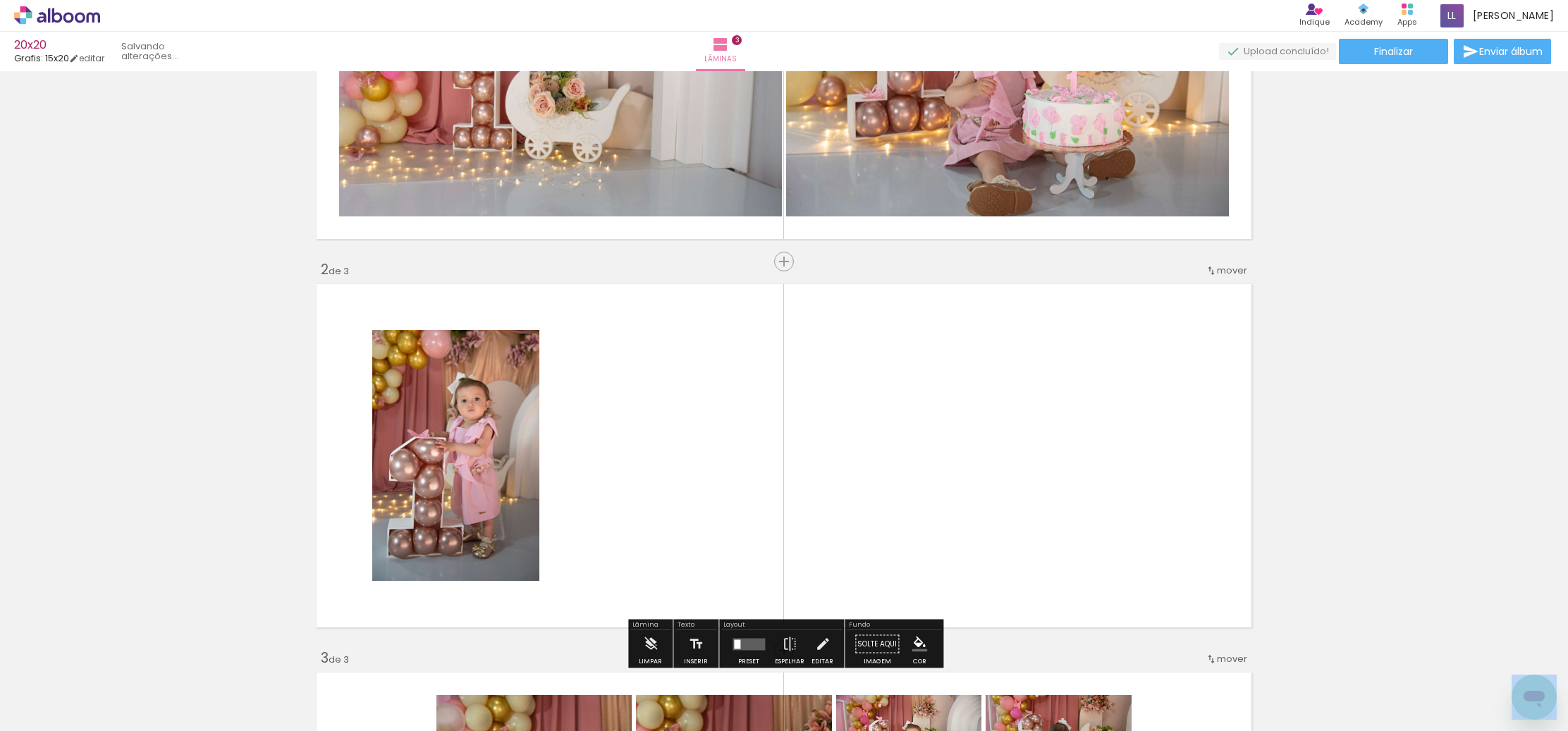
scroll to position [250, 0]
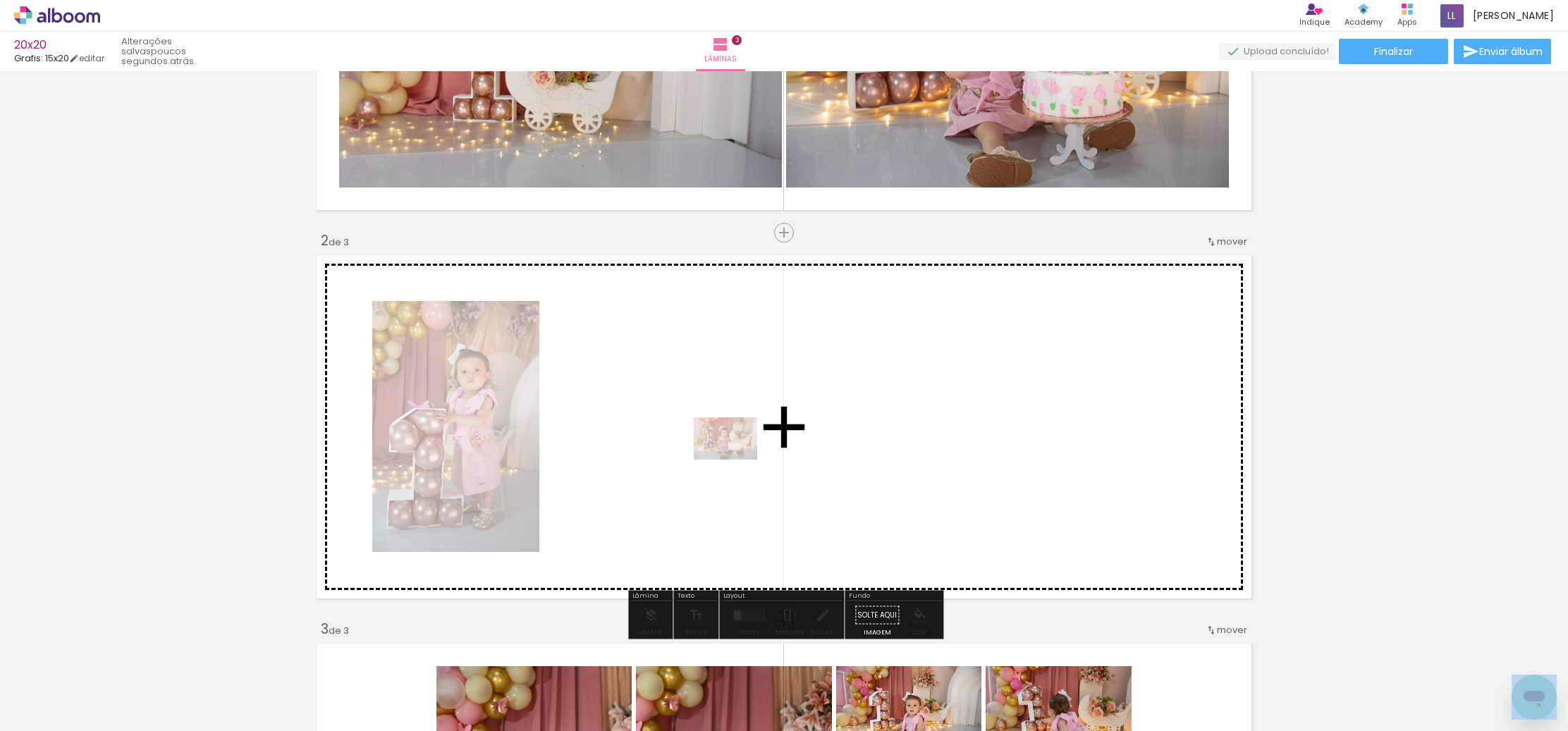
click at [739, 464] on quentale-workspace at bounding box center [784, 366] width 1568 height 731
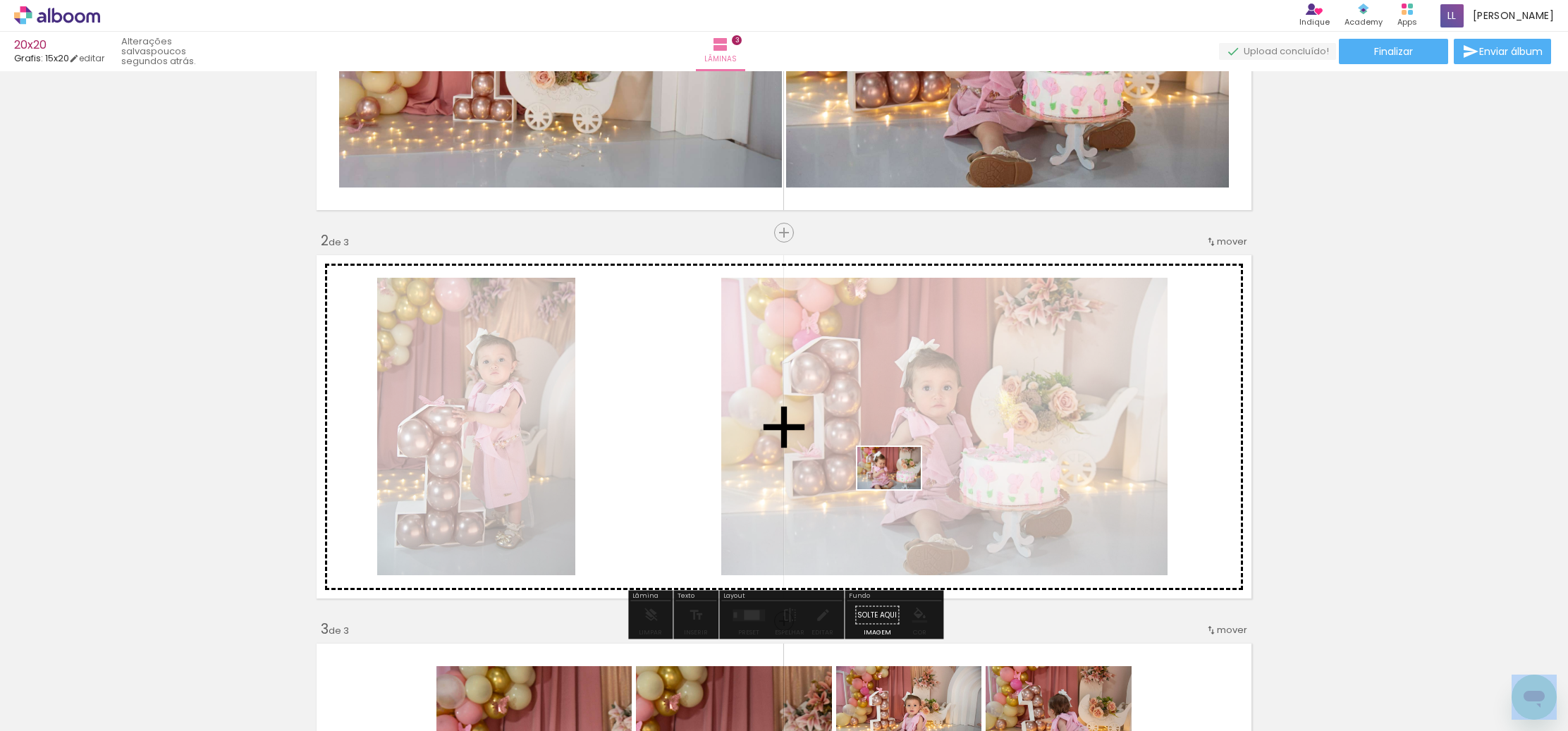
drag, startPoint x: 1060, startPoint y: 654, endPoint x: 1106, endPoint y: 582, distance: 85.4
click at [900, 490] on quentale-workspace at bounding box center [784, 366] width 1568 height 731
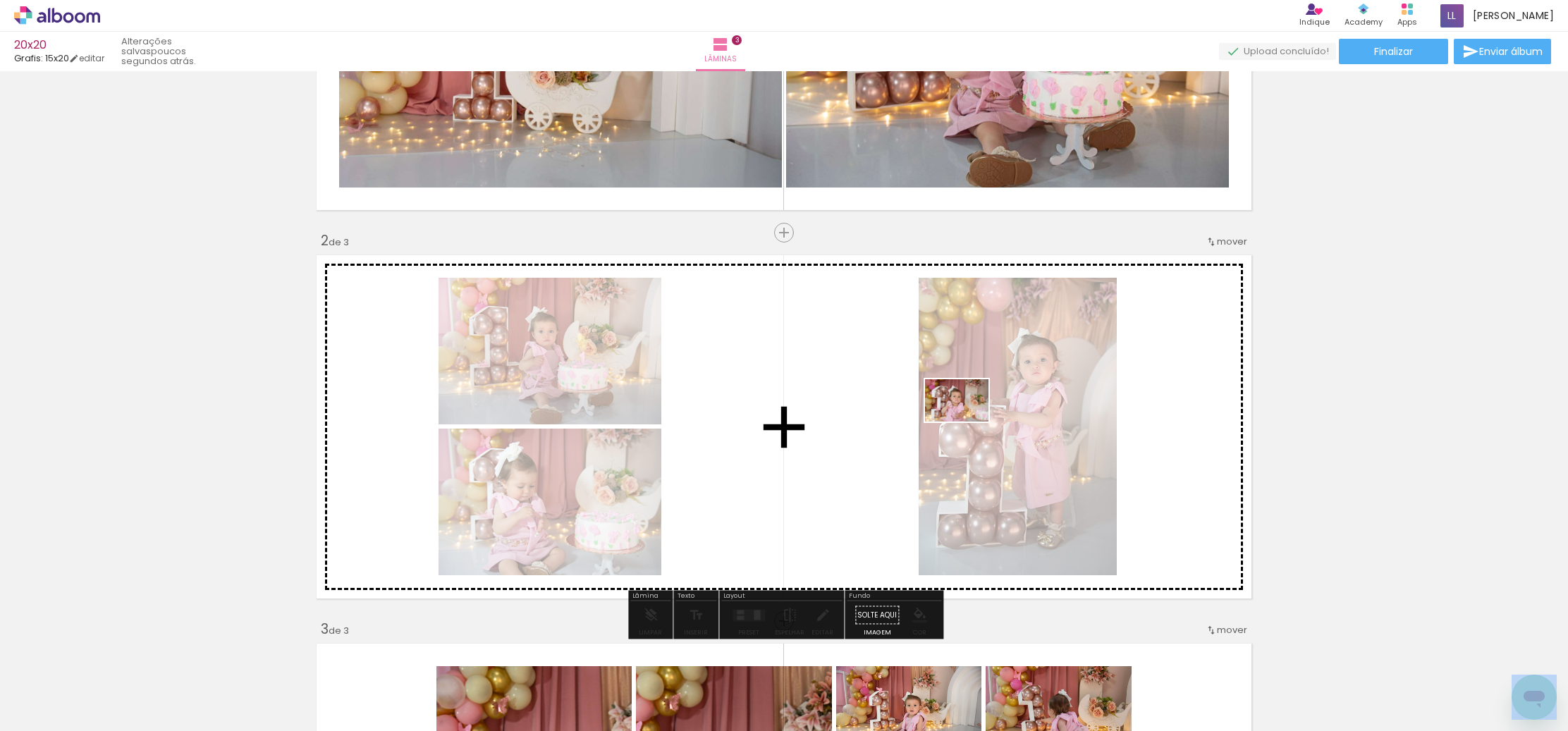
drag, startPoint x: 1166, startPoint y: 679, endPoint x: 969, endPoint y: 428, distance: 319.1
click at [963, 420] on quentale-workspace at bounding box center [784, 366] width 1568 height 731
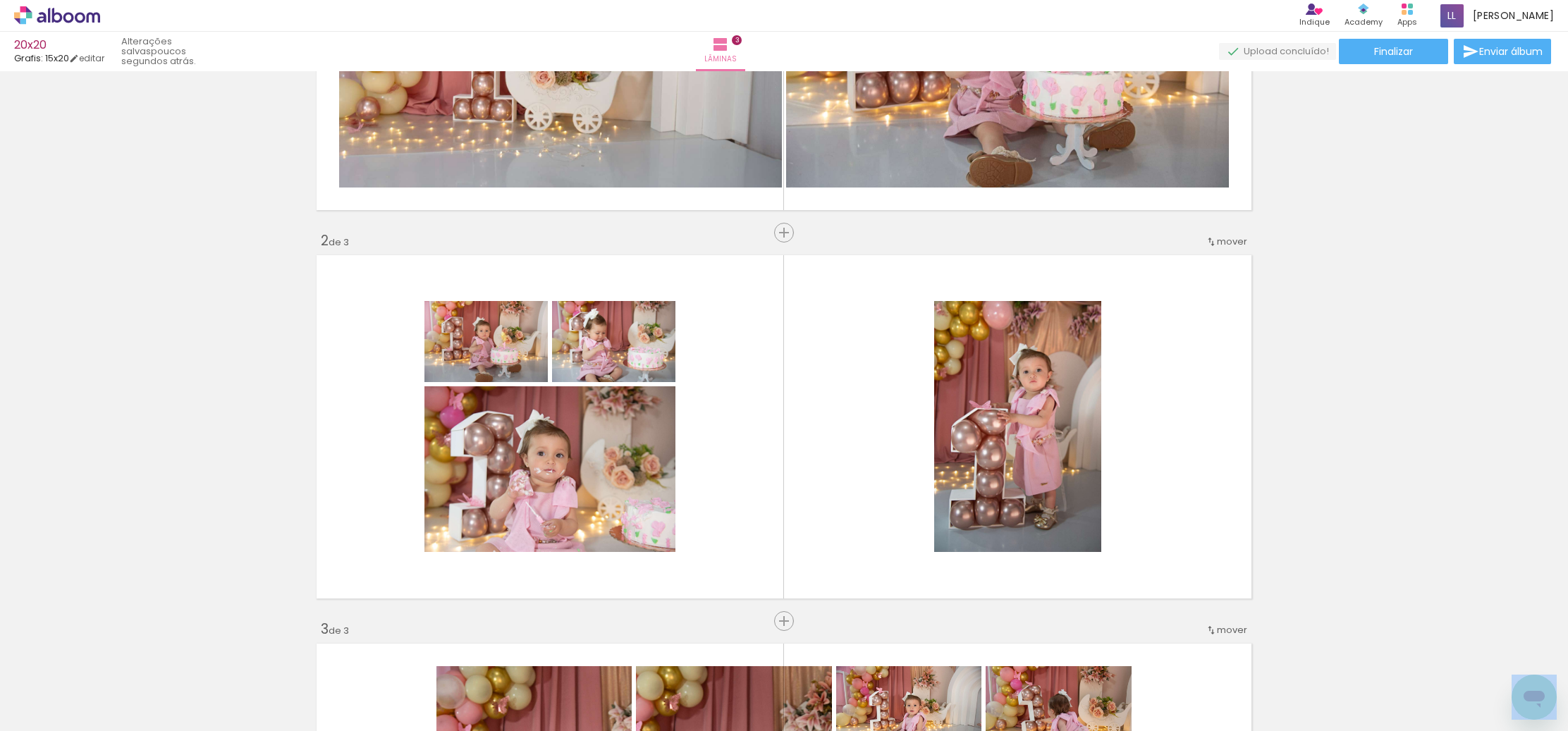
click at [1016, 678] on div at bounding box center [1000, 683] width 70 height 47
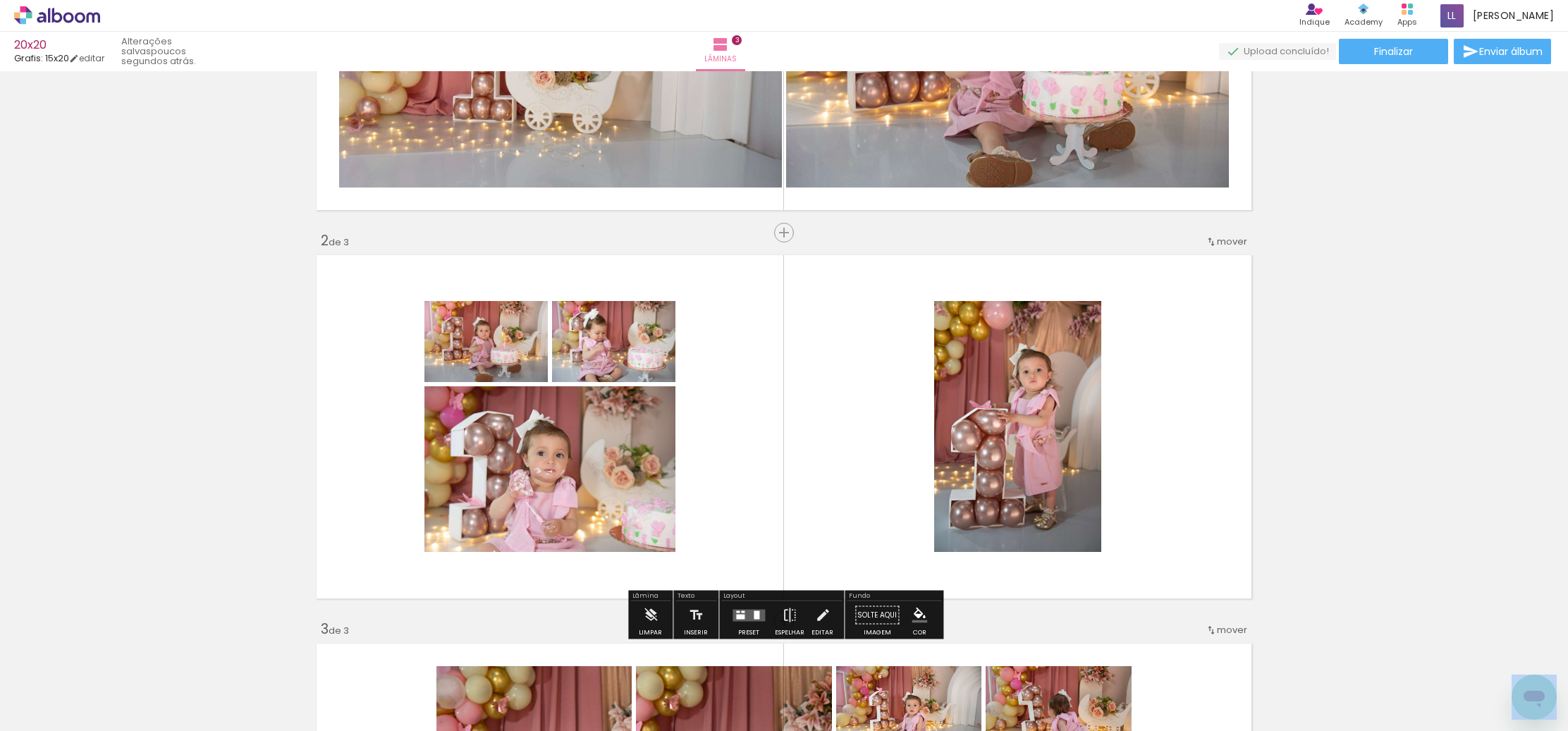
click at [525, 351] on quentale-photo at bounding box center [486, 341] width 123 height 81
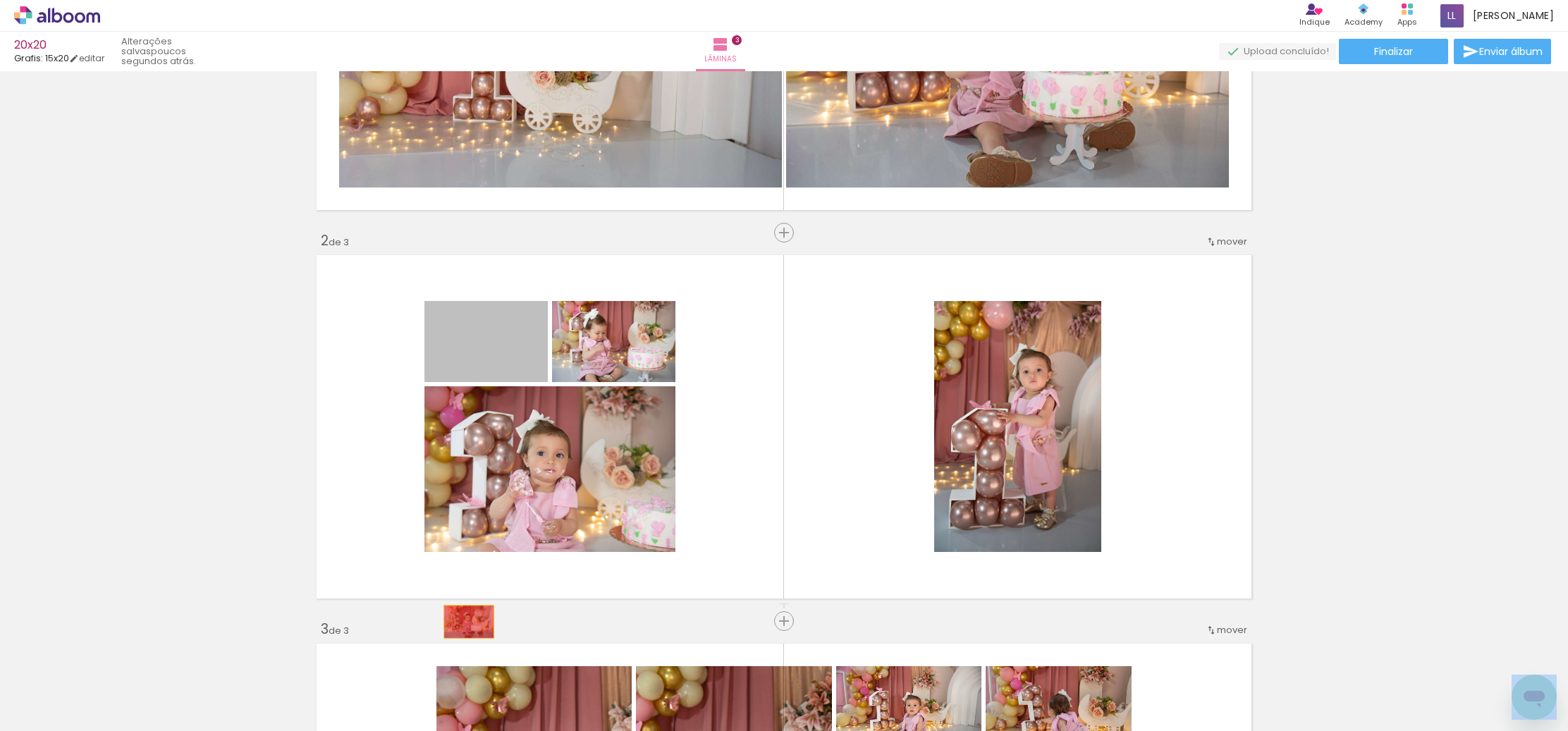
drag, startPoint x: 525, startPoint y: 351, endPoint x: 793, endPoint y: 581, distance: 353.2
click at [470, 621] on div "Inserir lâmina 1 de 3 Inserir lâmina 2 de 3 Inserir lâmina 3 de 3" at bounding box center [784, 603] width 1568 height 1554
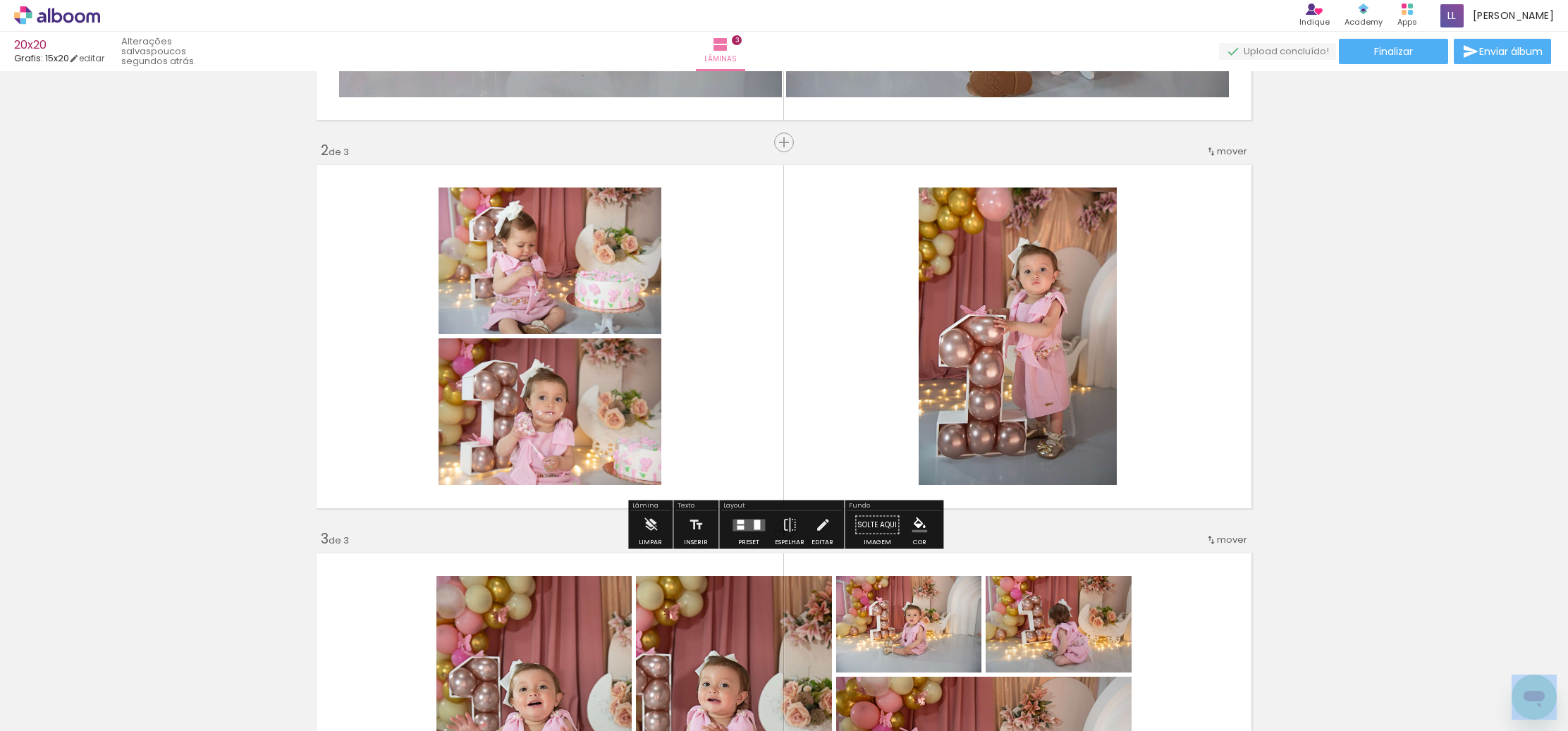
scroll to position [358, 0]
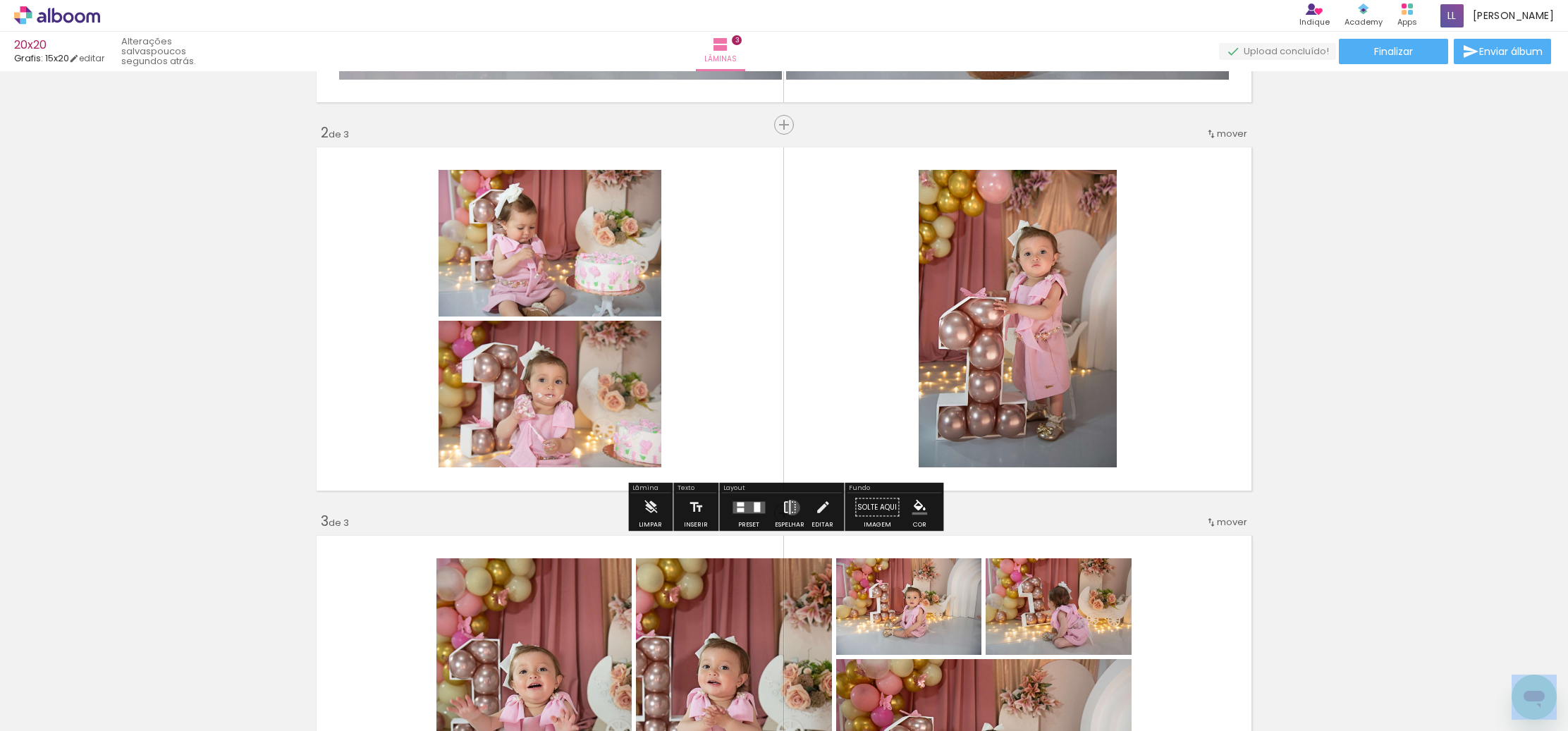
click at [789, 507] on iron-icon at bounding box center [789, 507] width 16 height 28
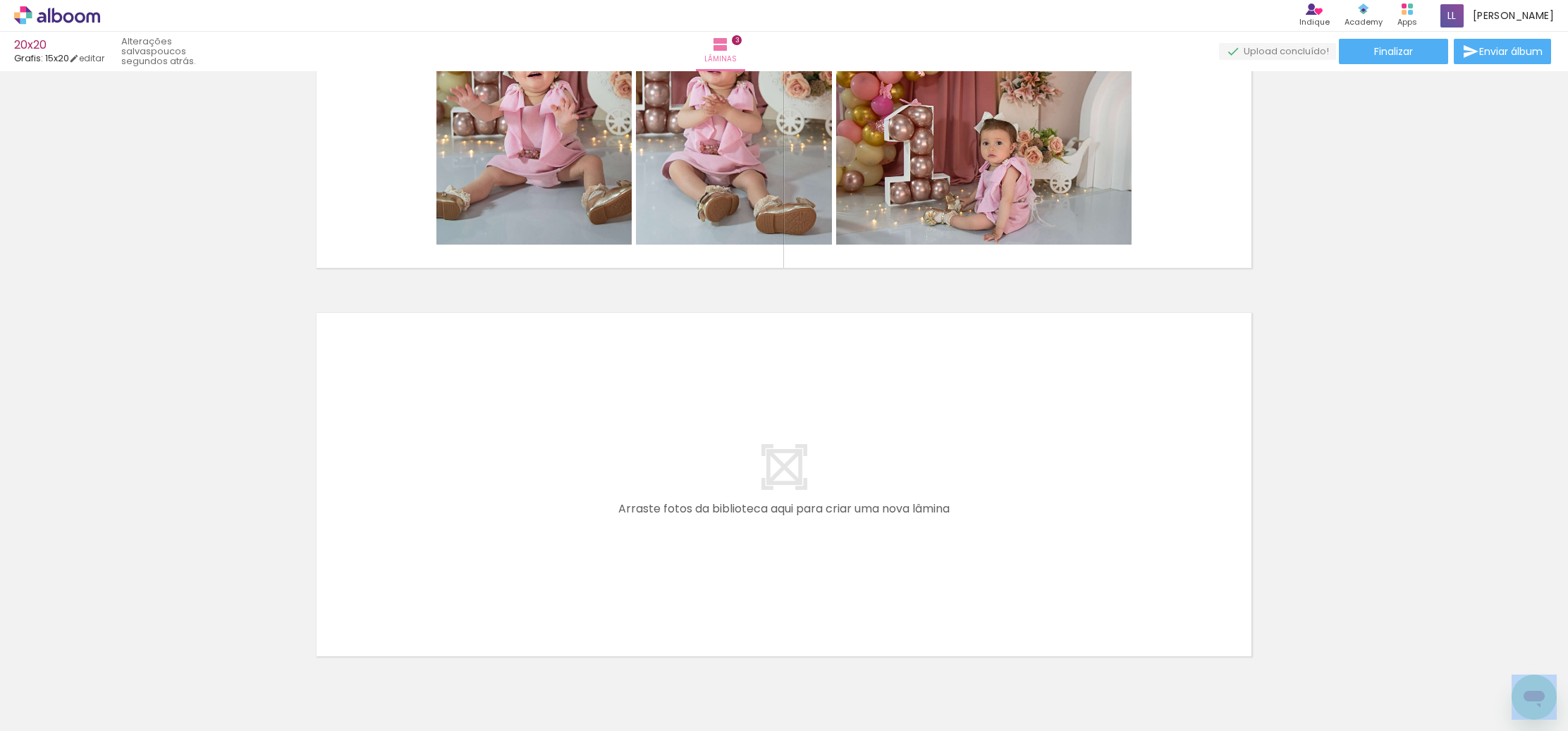
scroll to position [0, 183]
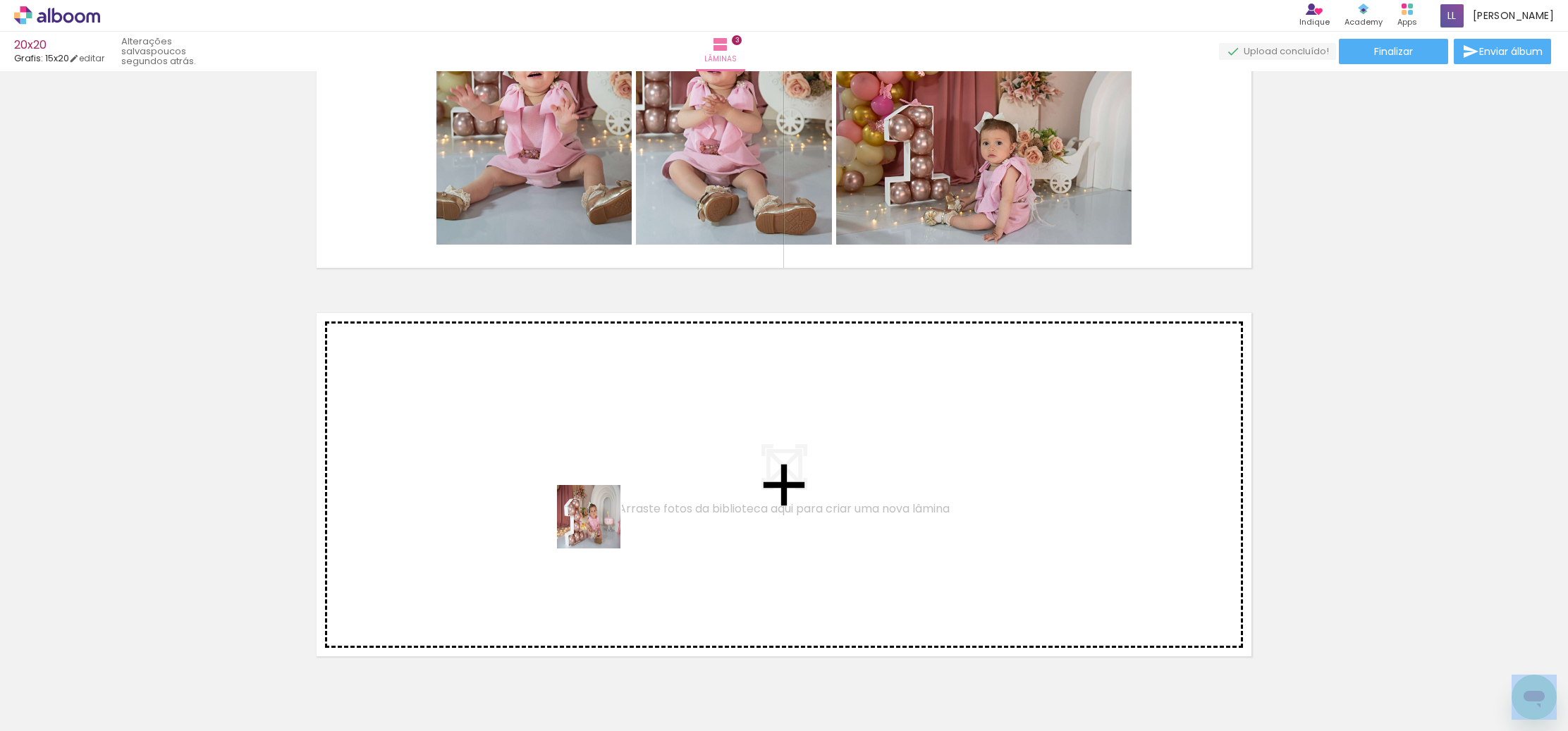
click at [568, 496] on quentale-workspace at bounding box center [784, 366] width 1568 height 731
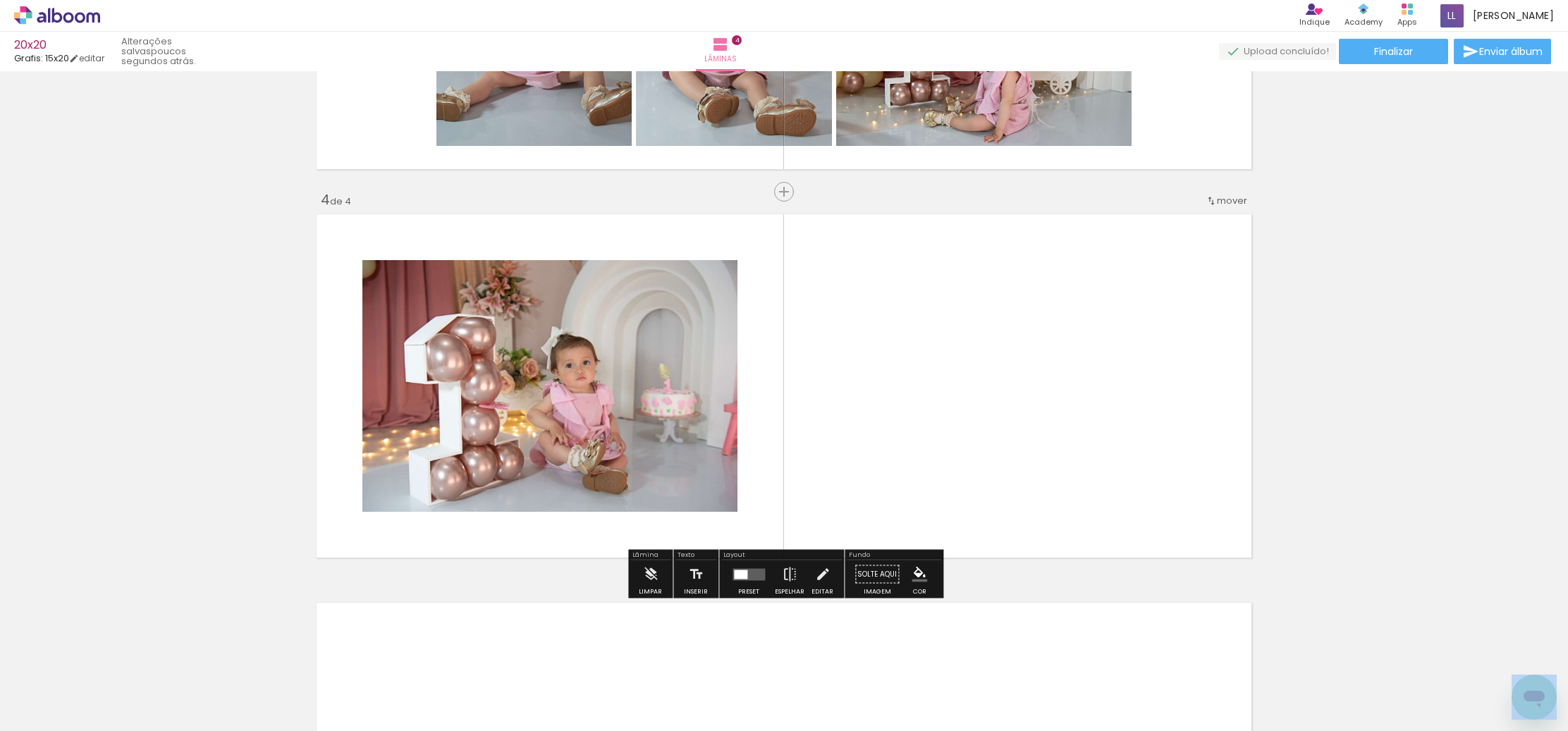
scroll to position [1096, 0]
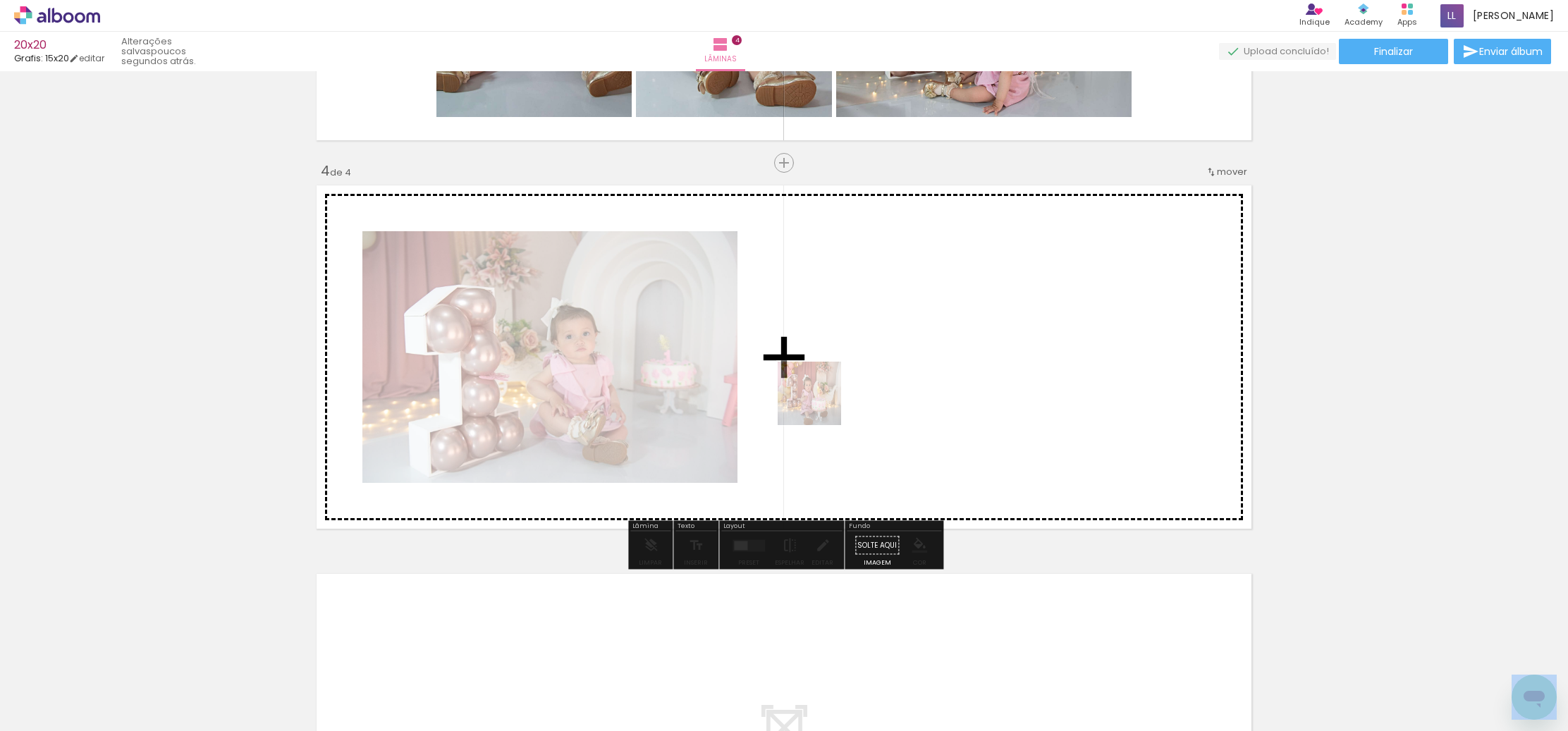
click at [815, 370] on quentale-workspace at bounding box center [784, 366] width 1568 height 731
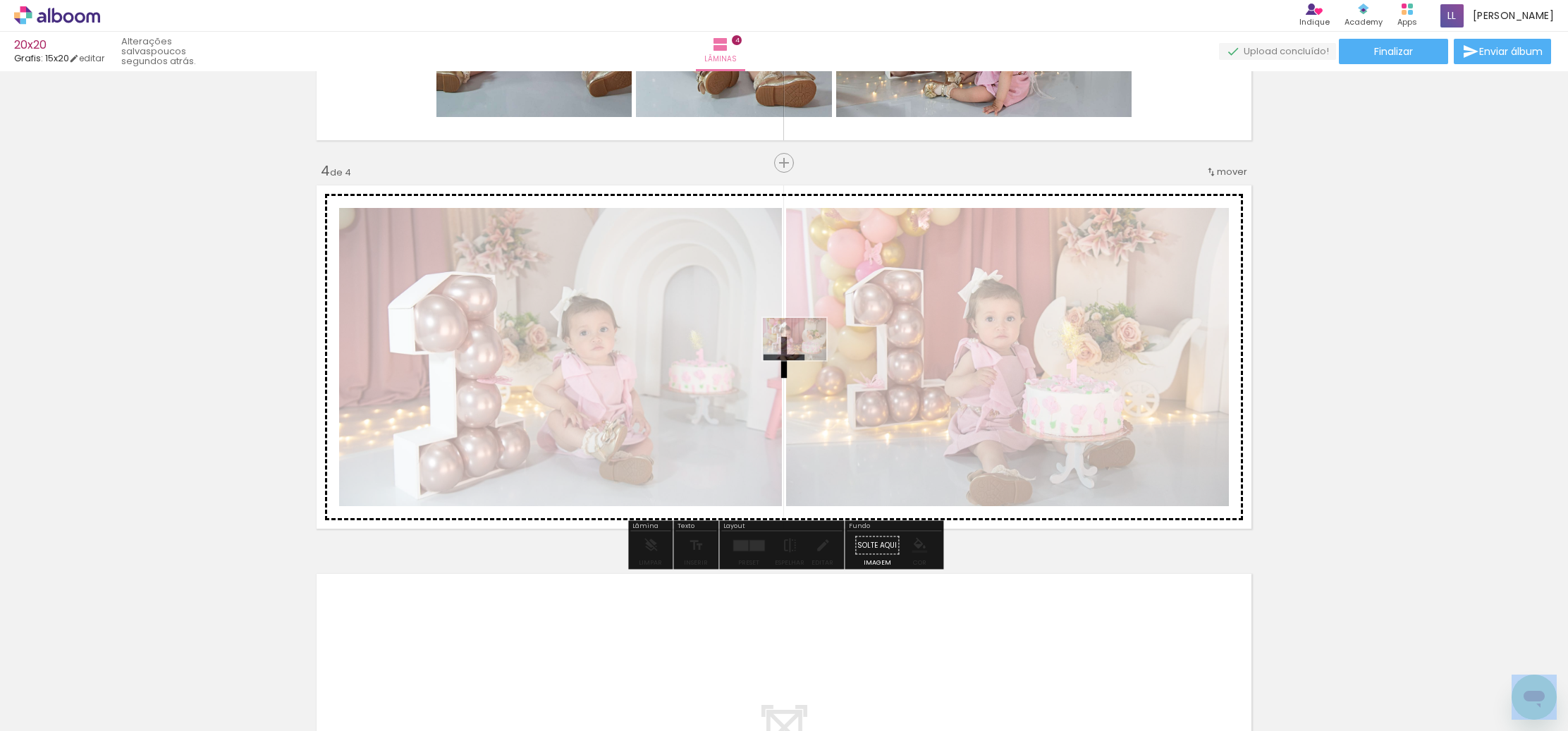
drag, startPoint x: 913, startPoint y: 683, endPoint x: 847, endPoint y: 466, distance: 226.8
click at [805, 365] on quentale-workspace at bounding box center [784, 366] width 1568 height 731
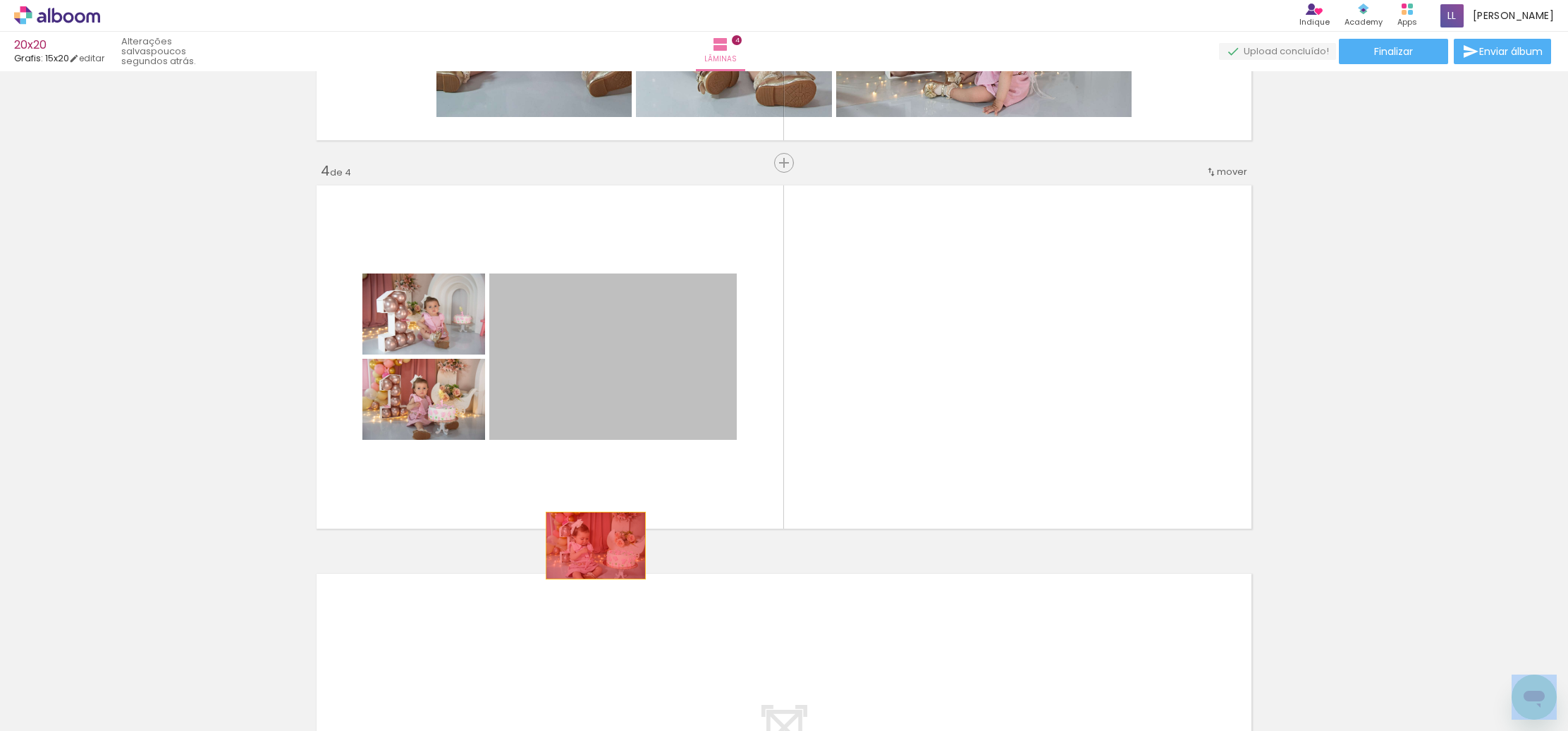
drag, startPoint x: 611, startPoint y: 365, endPoint x: 535, endPoint y: 449, distance: 113.3
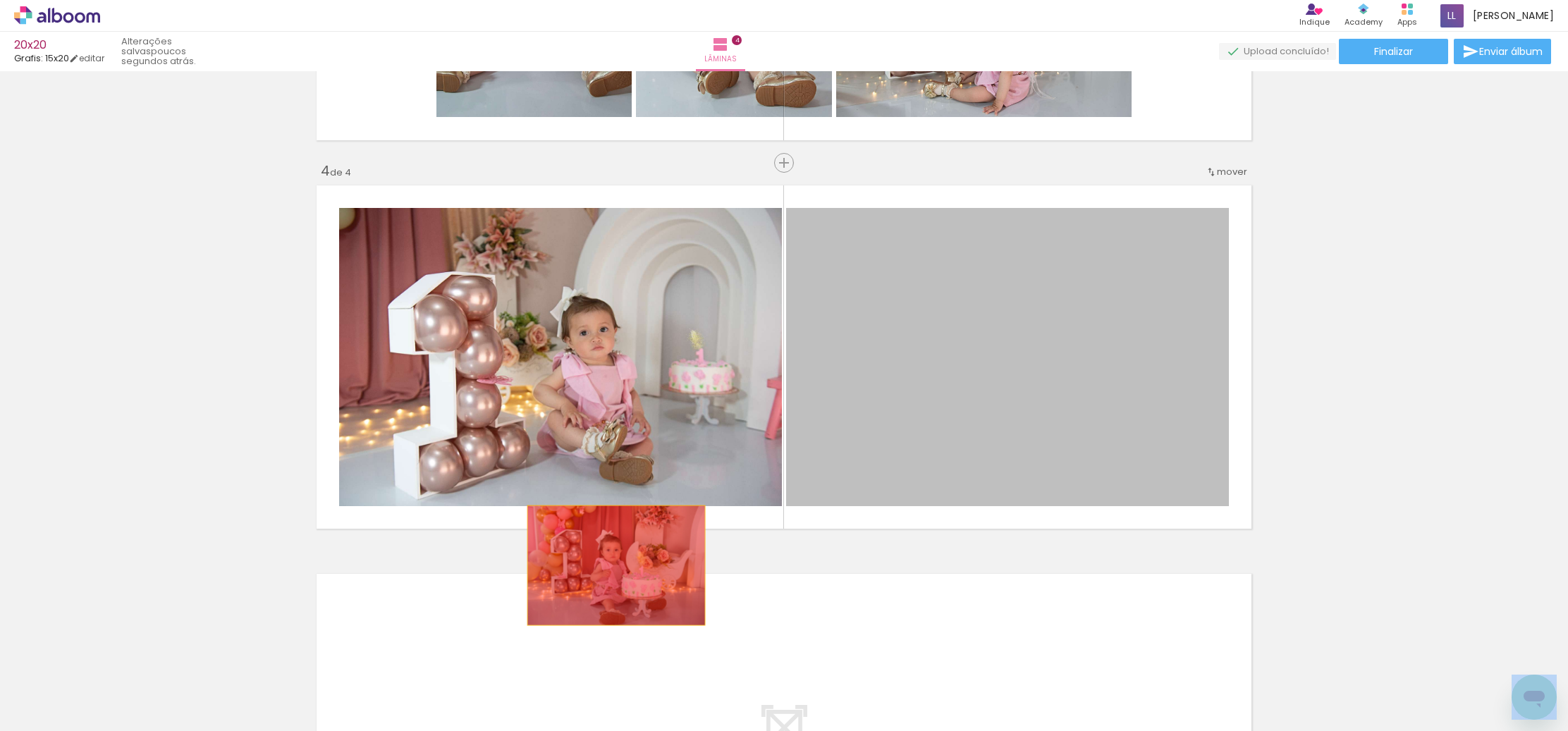
drag, startPoint x: 1025, startPoint y: 420, endPoint x: 616, endPoint y: 565, distance: 433.9
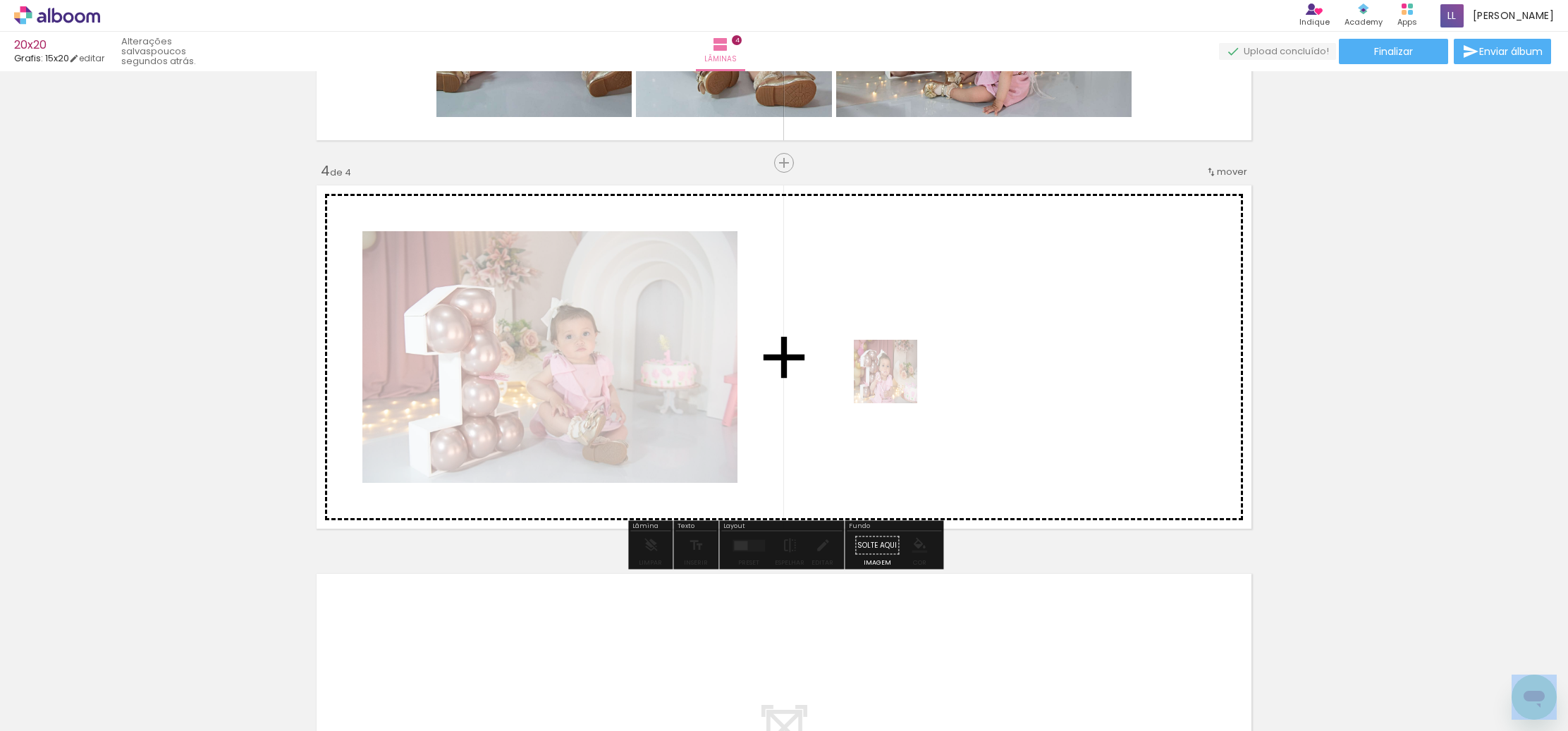
click at [863, 336] on quentale-workspace at bounding box center [784, 366] width 1568 height 731
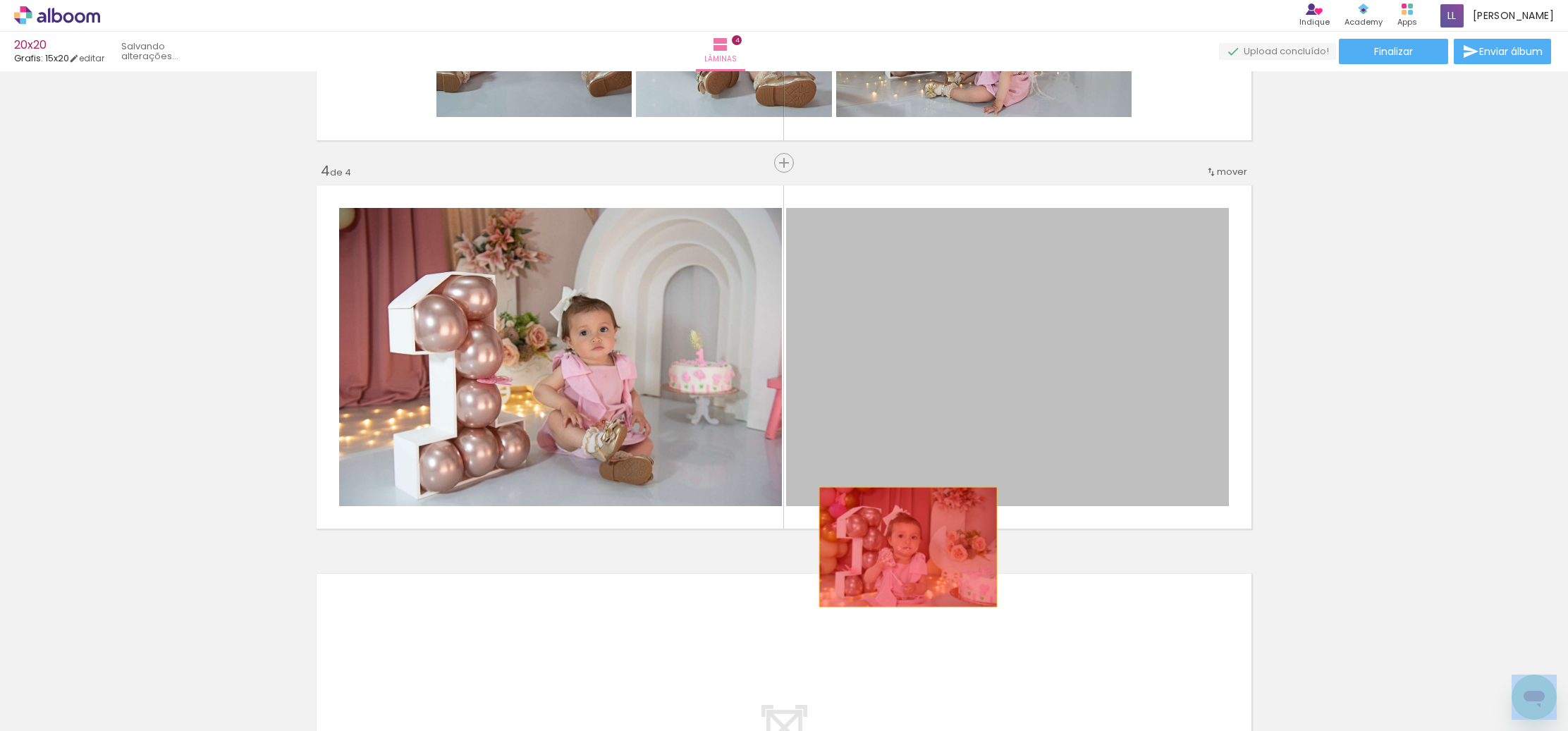
drag, startPoint x: 980, startPoint y: 364, endPoint x: 907, endPoint y: 547, distance: 197.0
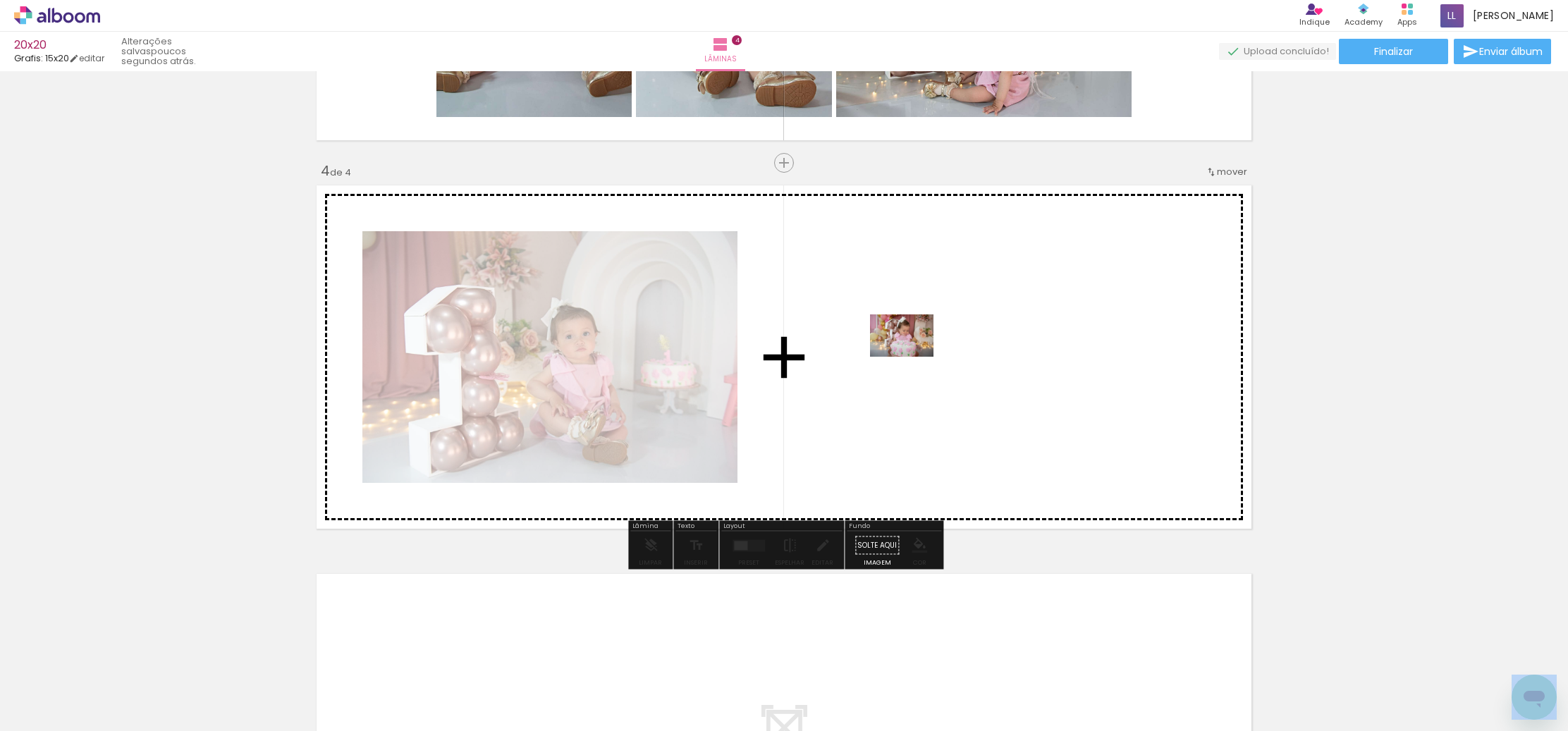
click at [915, 363] on quentale-workspace at bounding box center [784, 366] width 1568 height 731
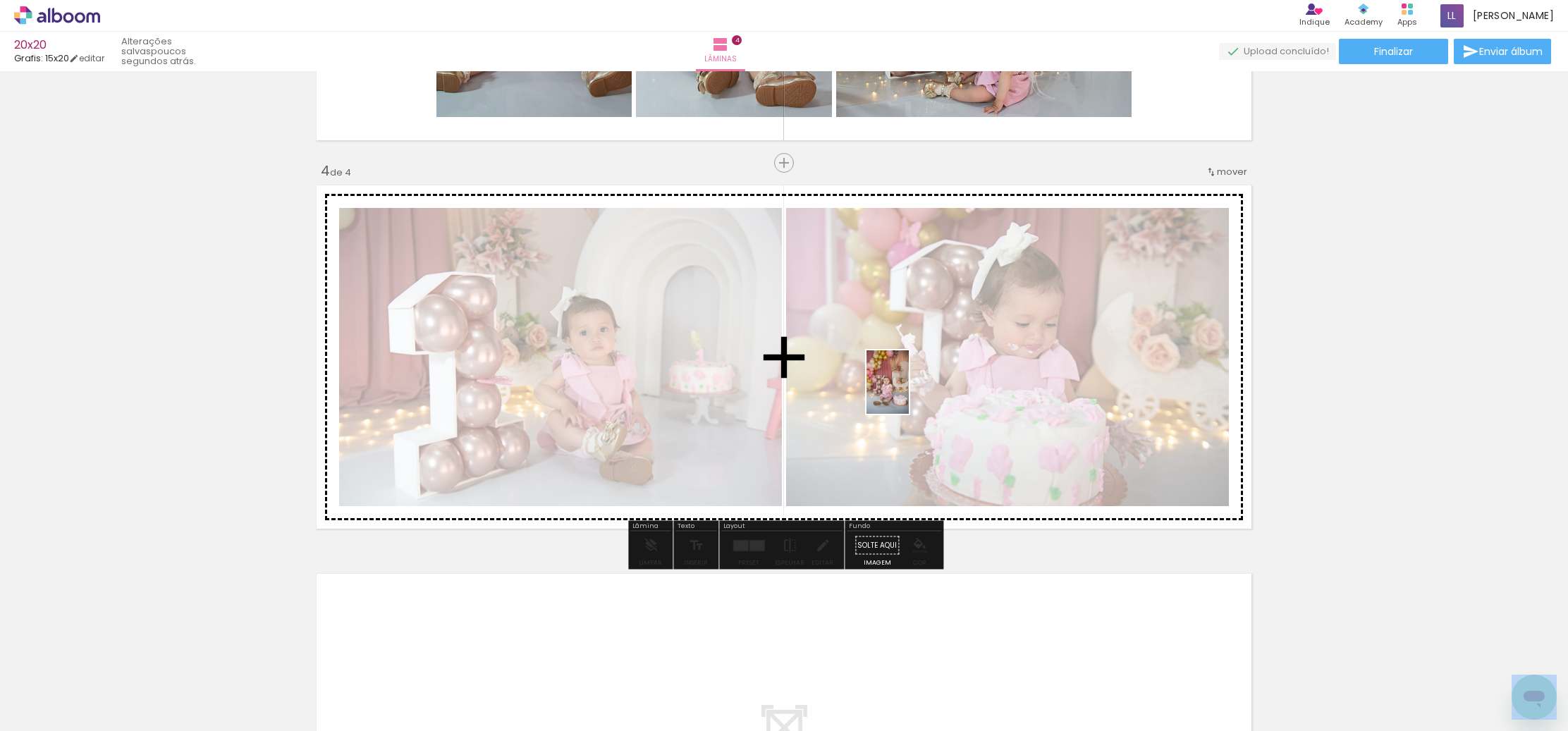
drag, startPoint x: 1092, startPoint y: 597, endPoint x: 1190, endPoint y: 646, distance: 109.6
click at [917, 410] on quentale-workspace at bounding box center [784, 366] width 1568 height 731
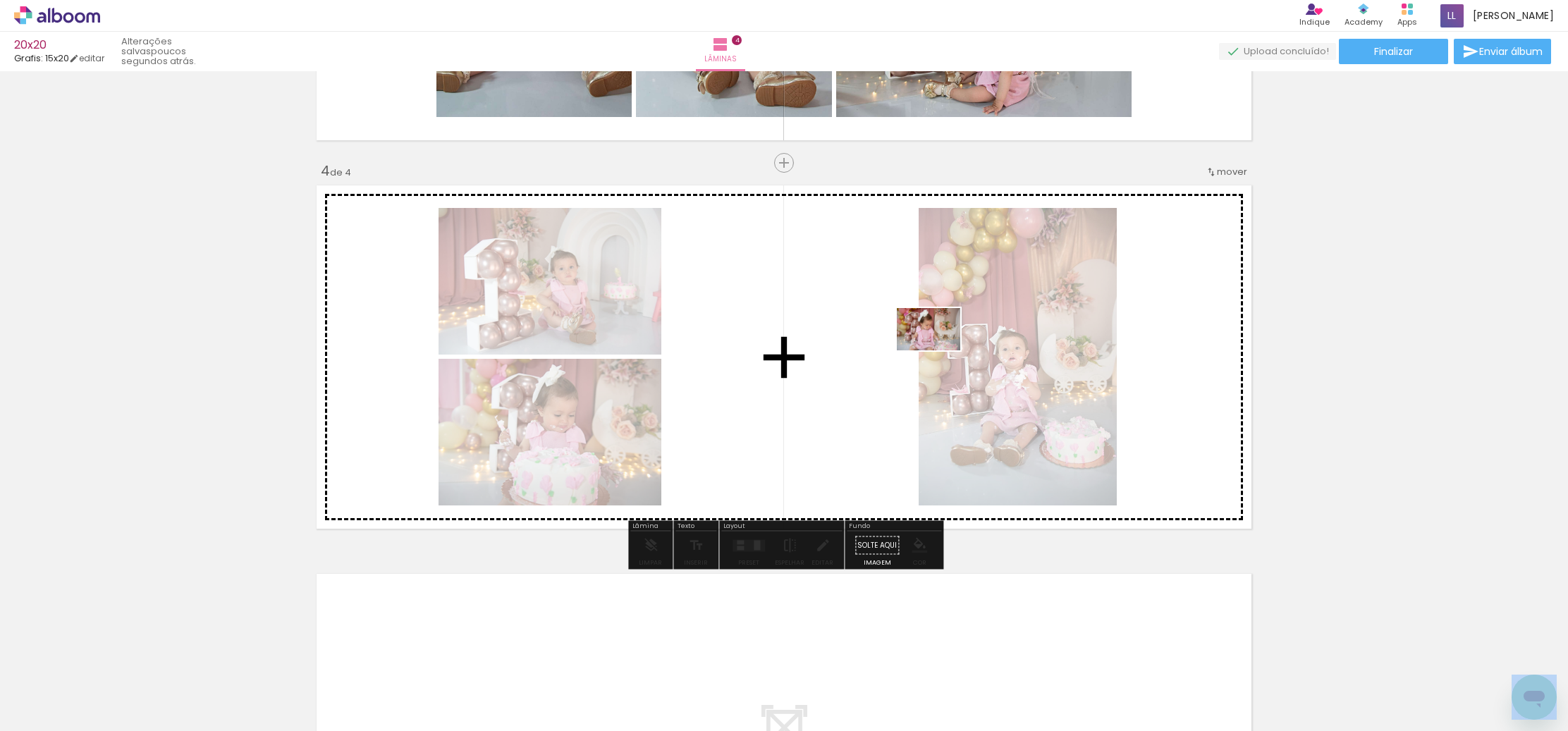
drag, startPoint x: 1234, startPoint y: 683, endPoint x: 1208, endPoint y: 576, distance: 110.1
click at [941, 353] on quentale-workspace at bounding box center [784, 366] width 1568 height 731
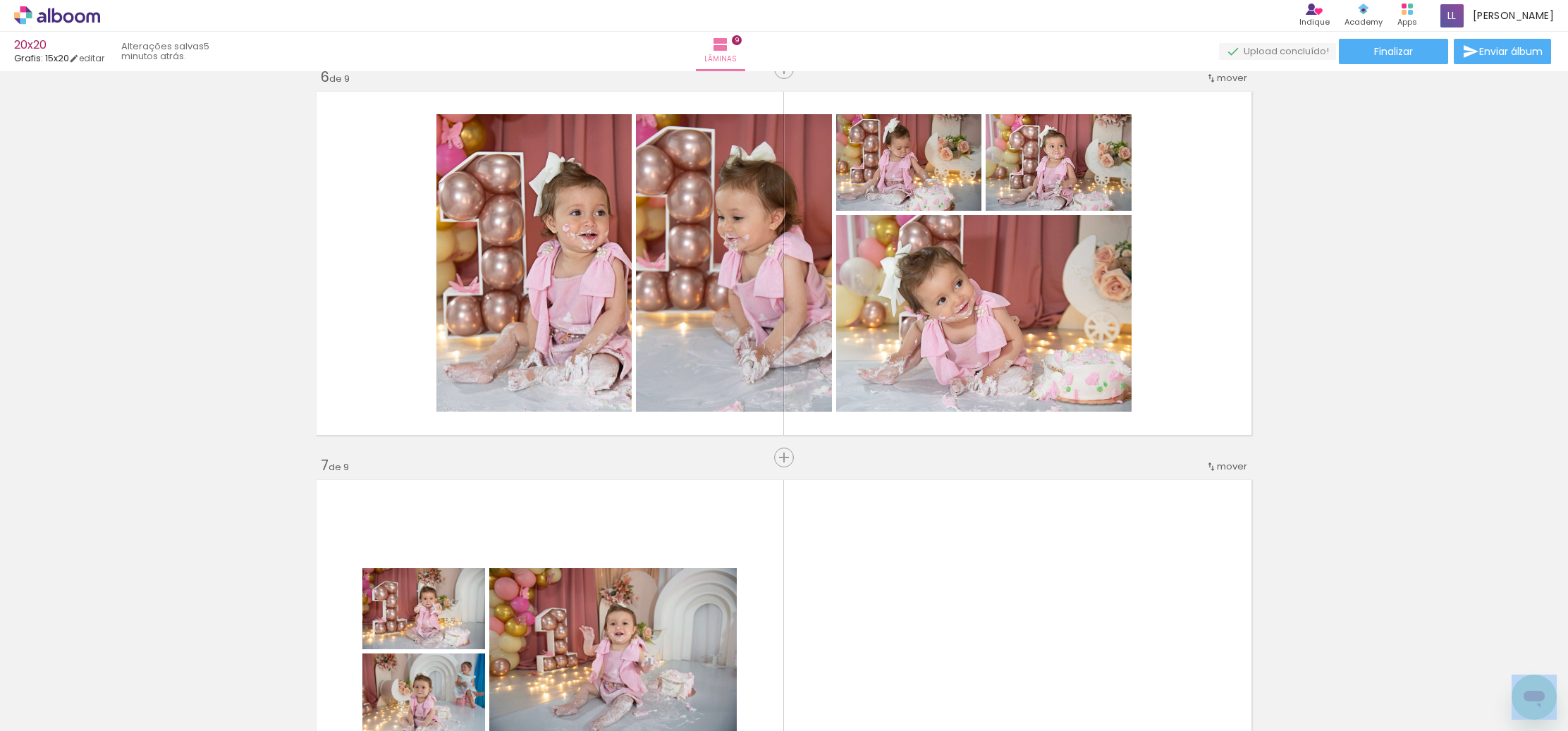
scroll to position [1890, 0]
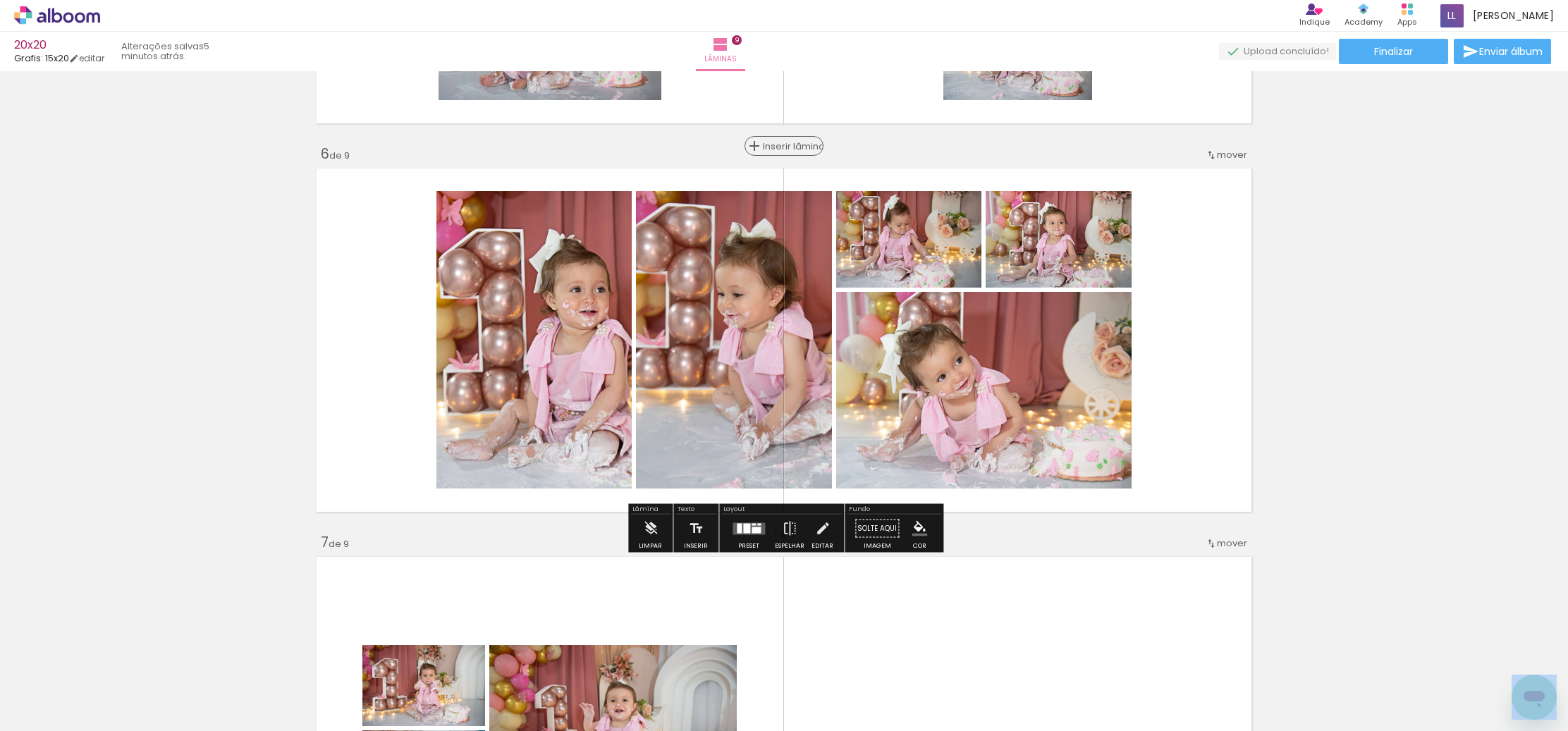
click at [785, 143] on span "Inserir lâmina" at bounding box center [789, 146] width 55 height 9
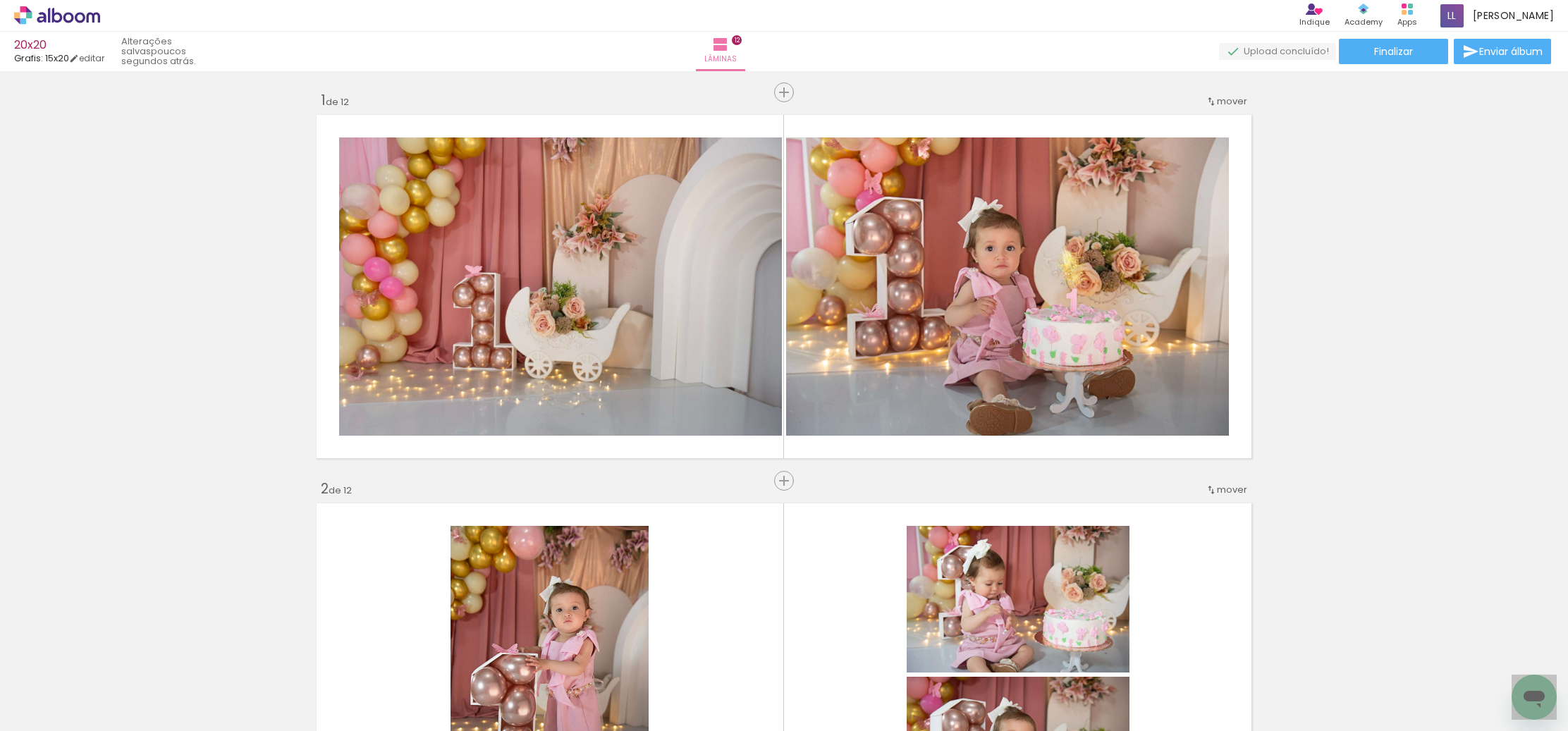
scroll to position [254, 0]
